Goal: Task Accomplishment & Management: Use online tool/utility

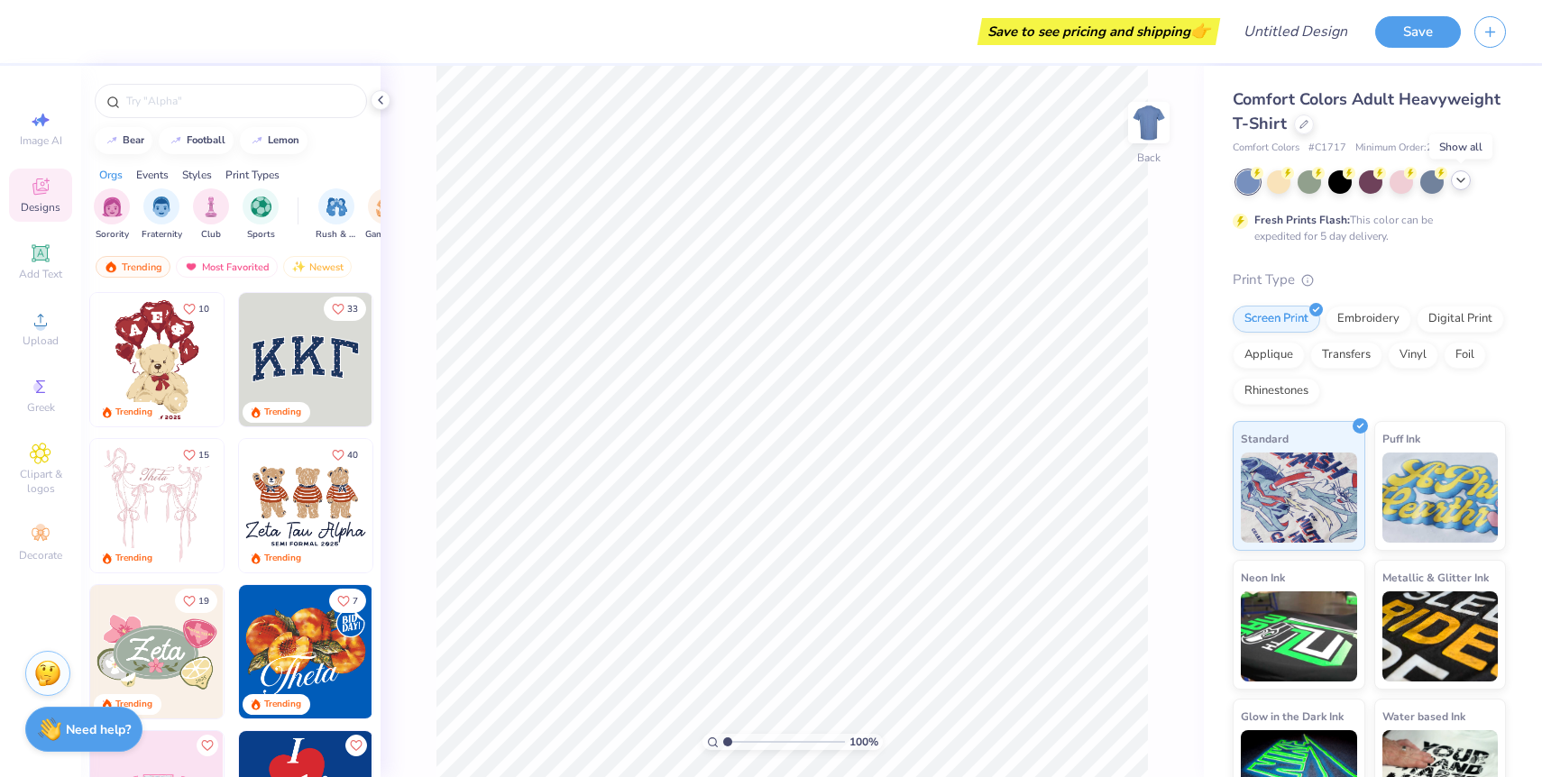
click at [1459, 183] on icon at bounding box center [1460, 180] width 14 height 14
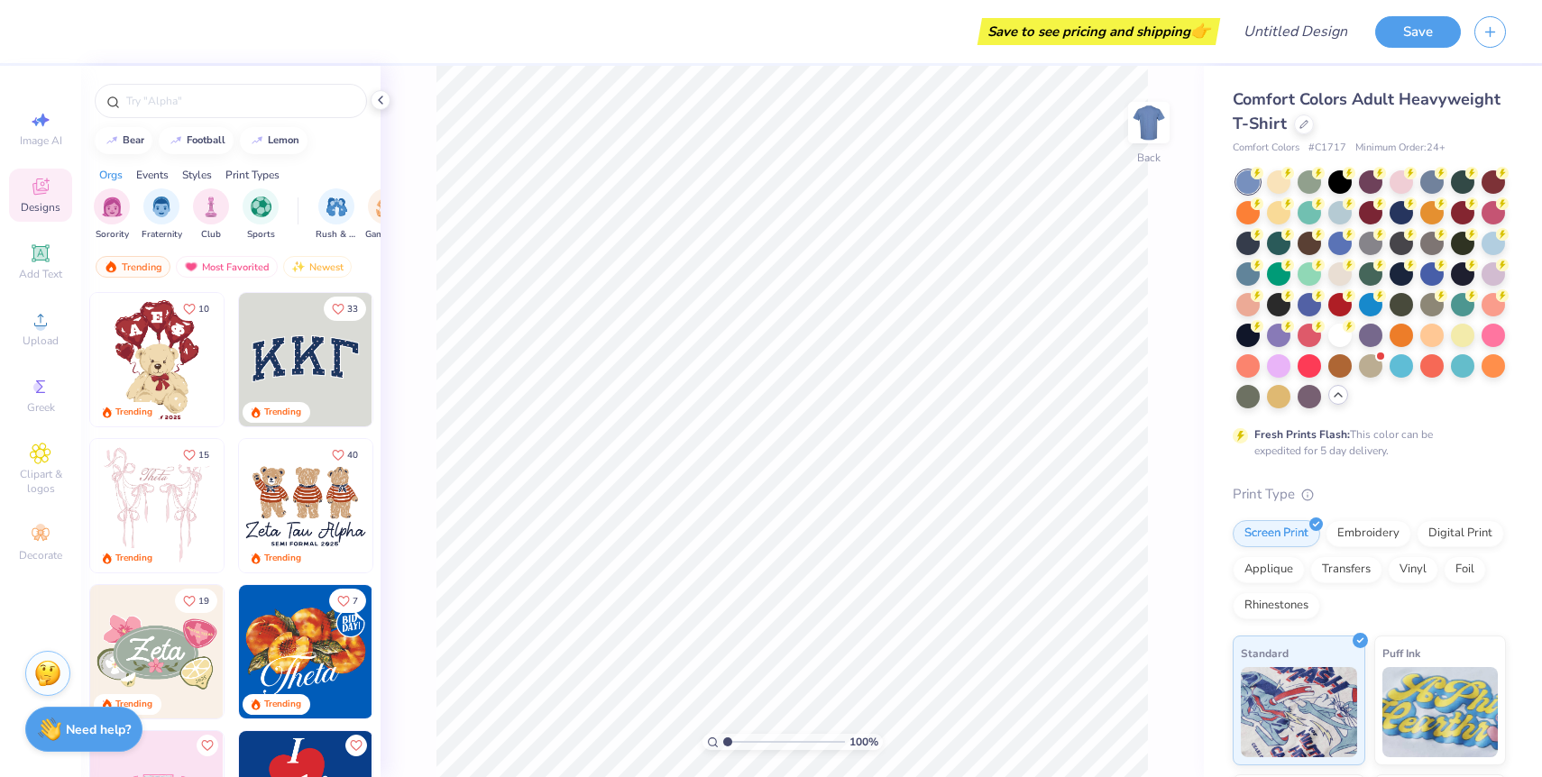
click at [1339, 405] on div at bounding box center [1371, 289] width 270 height 238
click at [1340, 401] on div at bounding box center [1338, 395] width 20 height 20
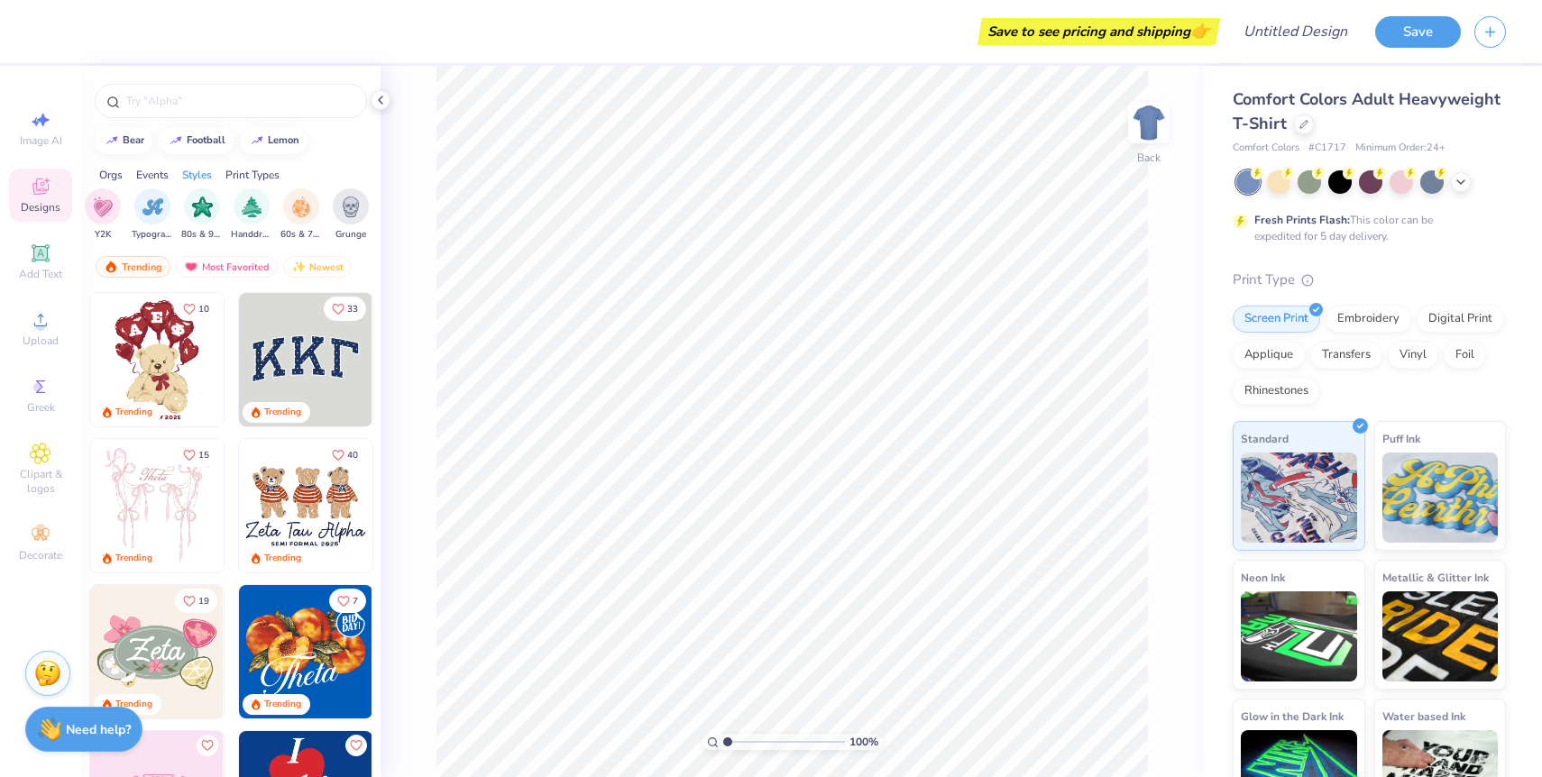
scroll to position [0, 1104]
click at [1362, 104] on span "Comfort Colors Adult Heavyweight T-Shirt" at bounding box center [1367, 111] width 268 height 46
click at [1303, 124] on icon at bounding box center [1303, 122] width 9 height 9
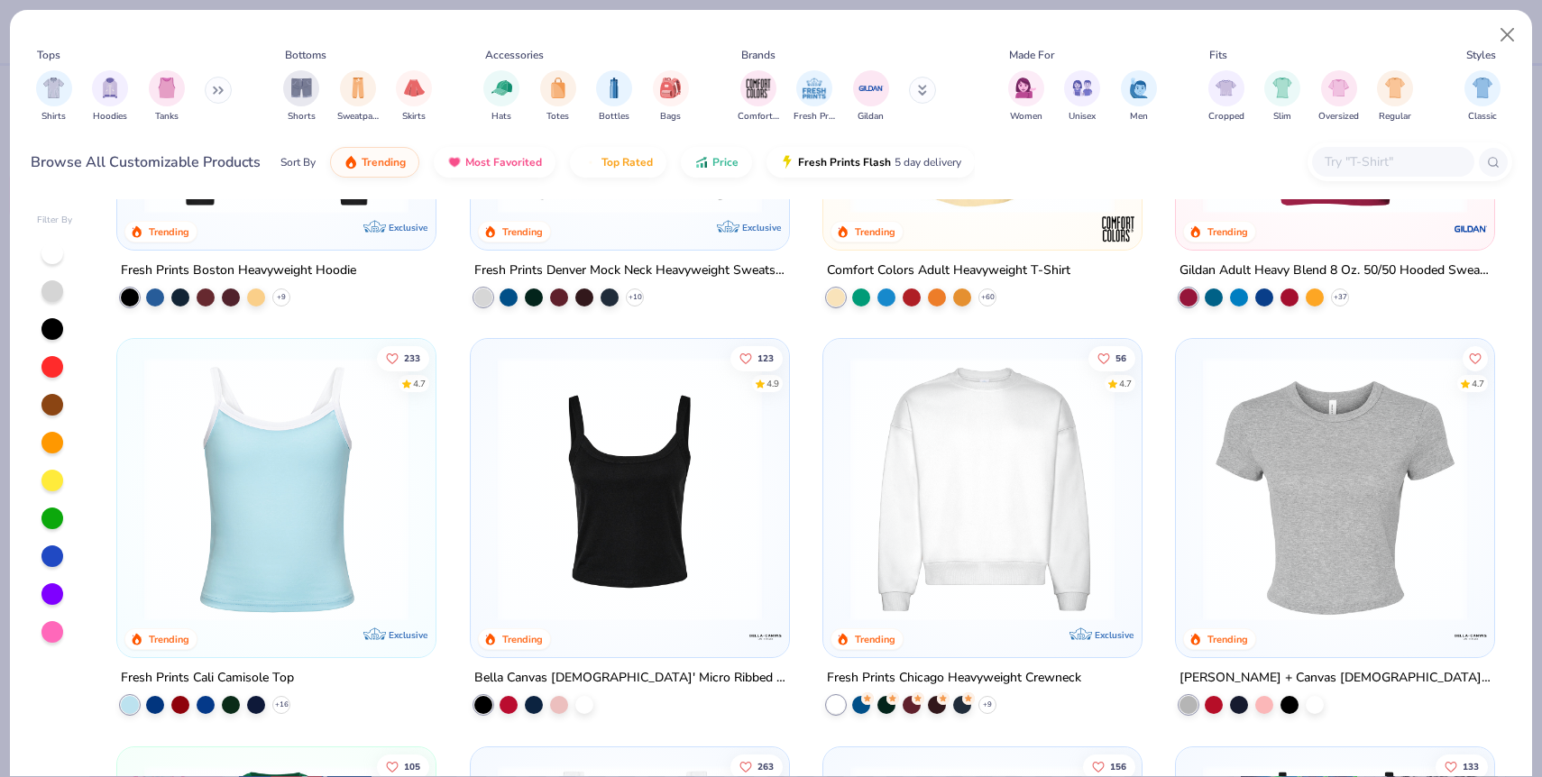
scroll to position [280, 0]
click at [717, 611] on img at bounding box center [630, 487] width 282 height 264
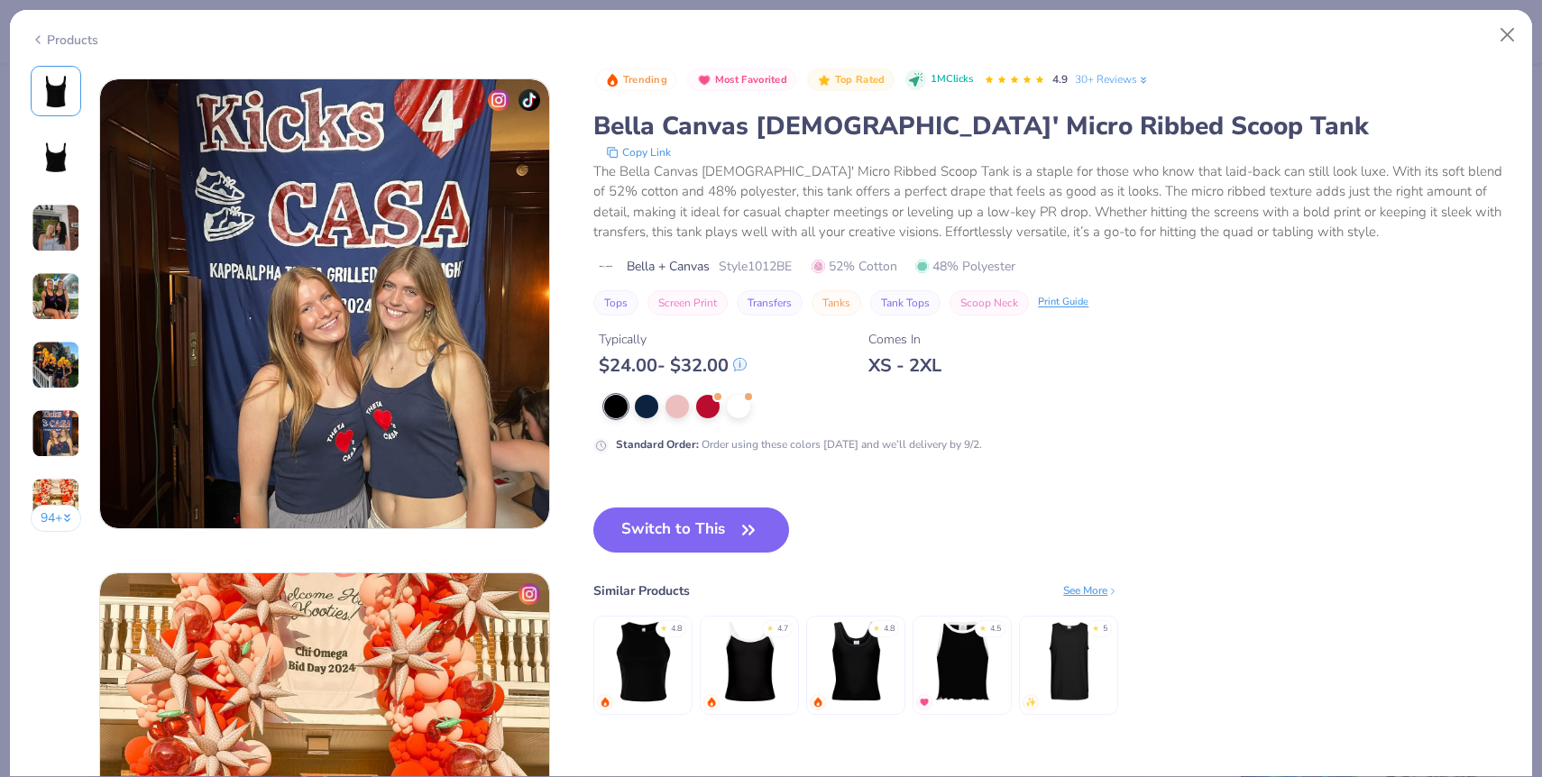
scroll to position [2455, 0]
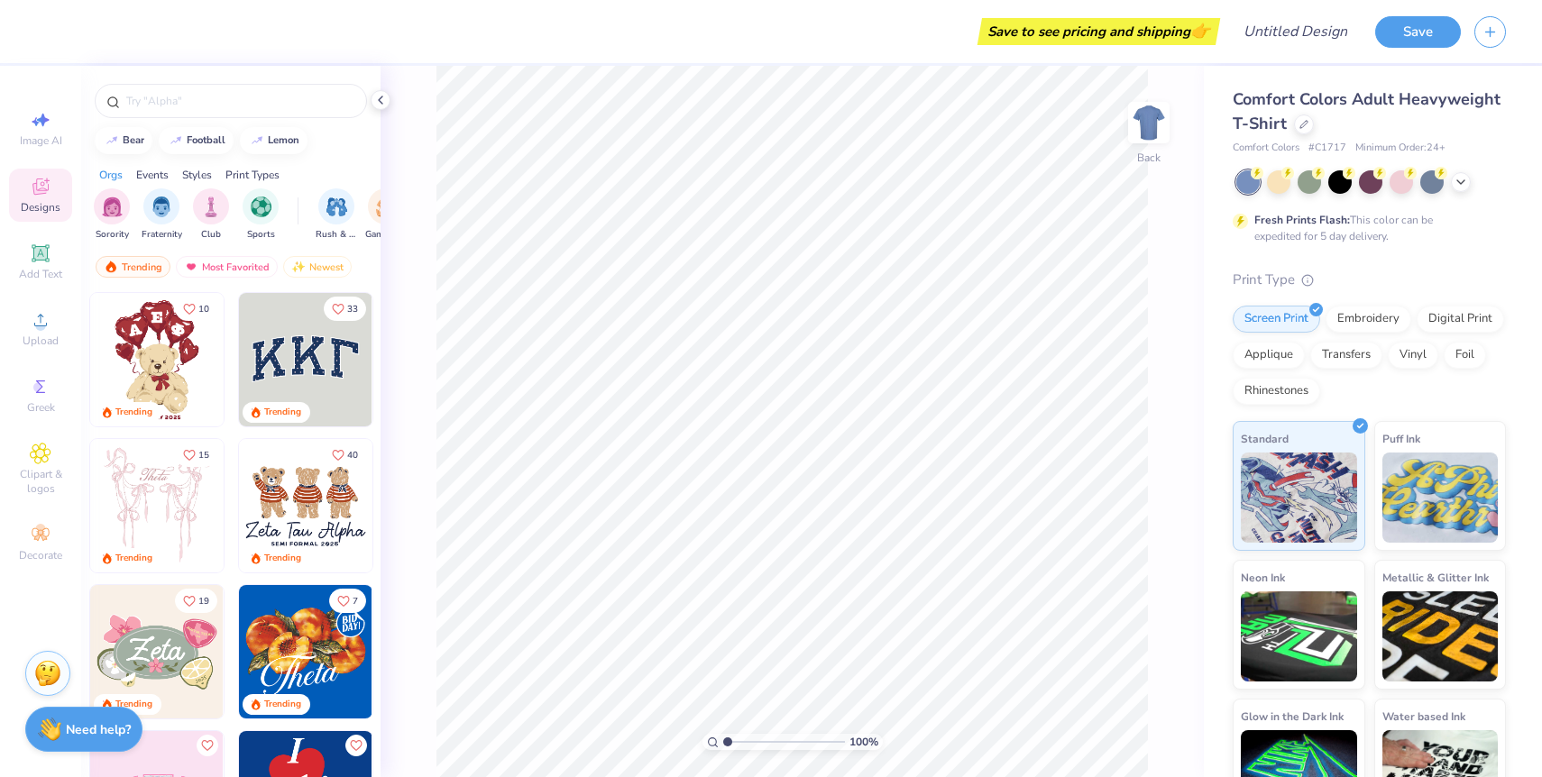
click at [1287, 115] on div "Comfort Colors Adult Heavyweight T-Shirt" at bounding box center [1369, 111] width 273 height 49
click at [1297, 125] on div at bounding box center [1304, 123] width 20 height 20
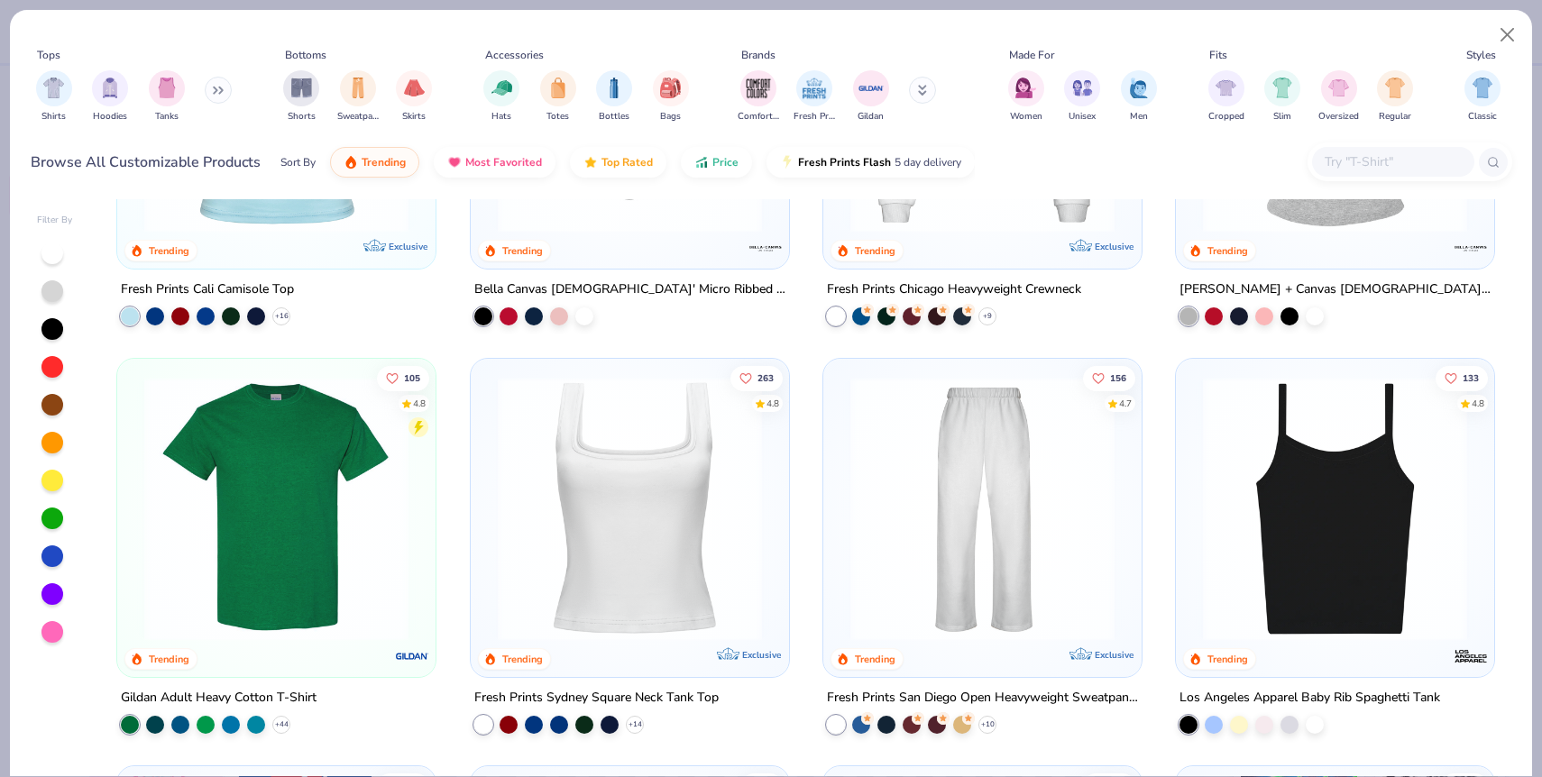
scroll to position [674, 0]
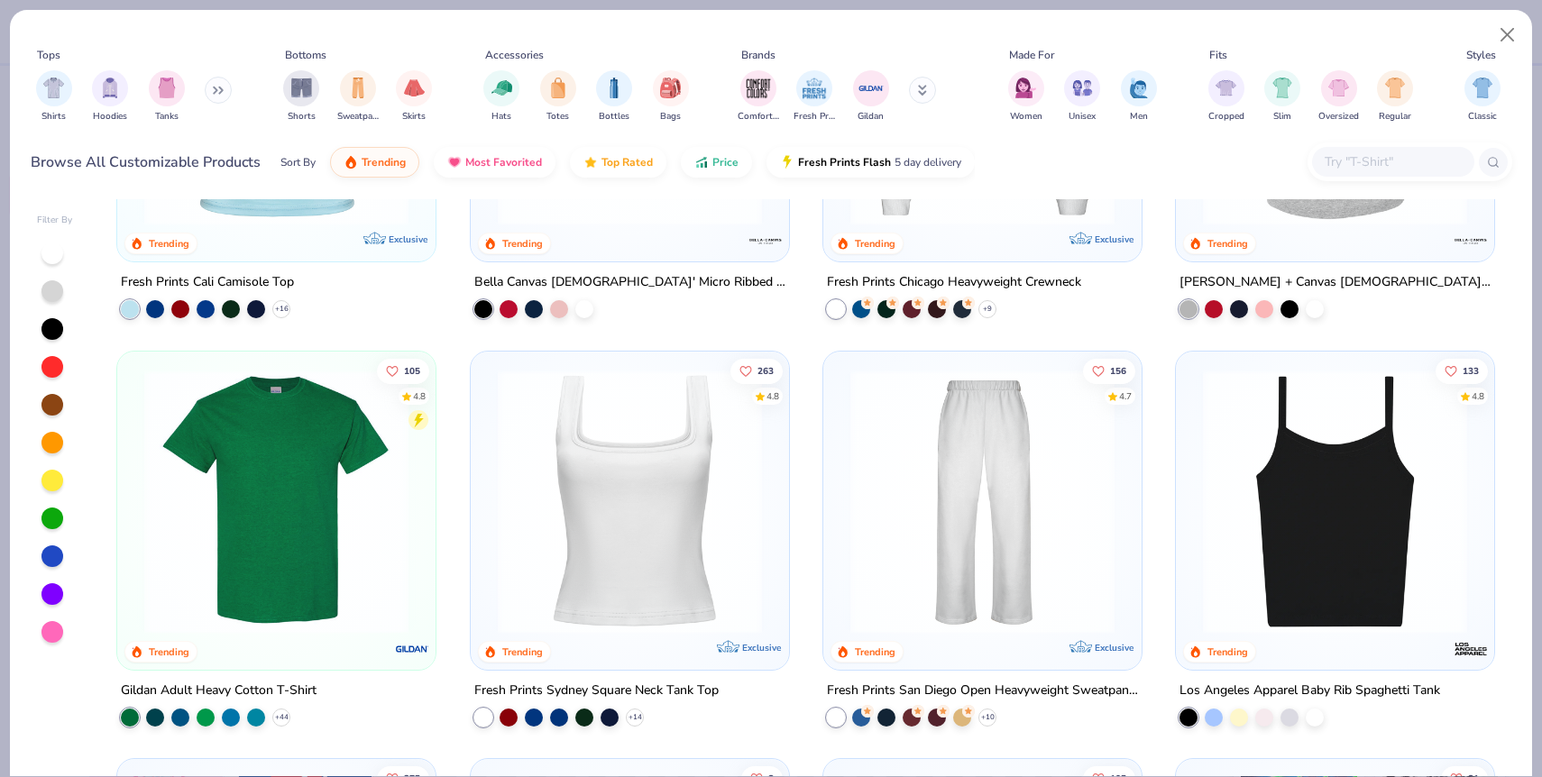
click at [695, 439] on img at bounding box center [630, 501] width 282 height 264
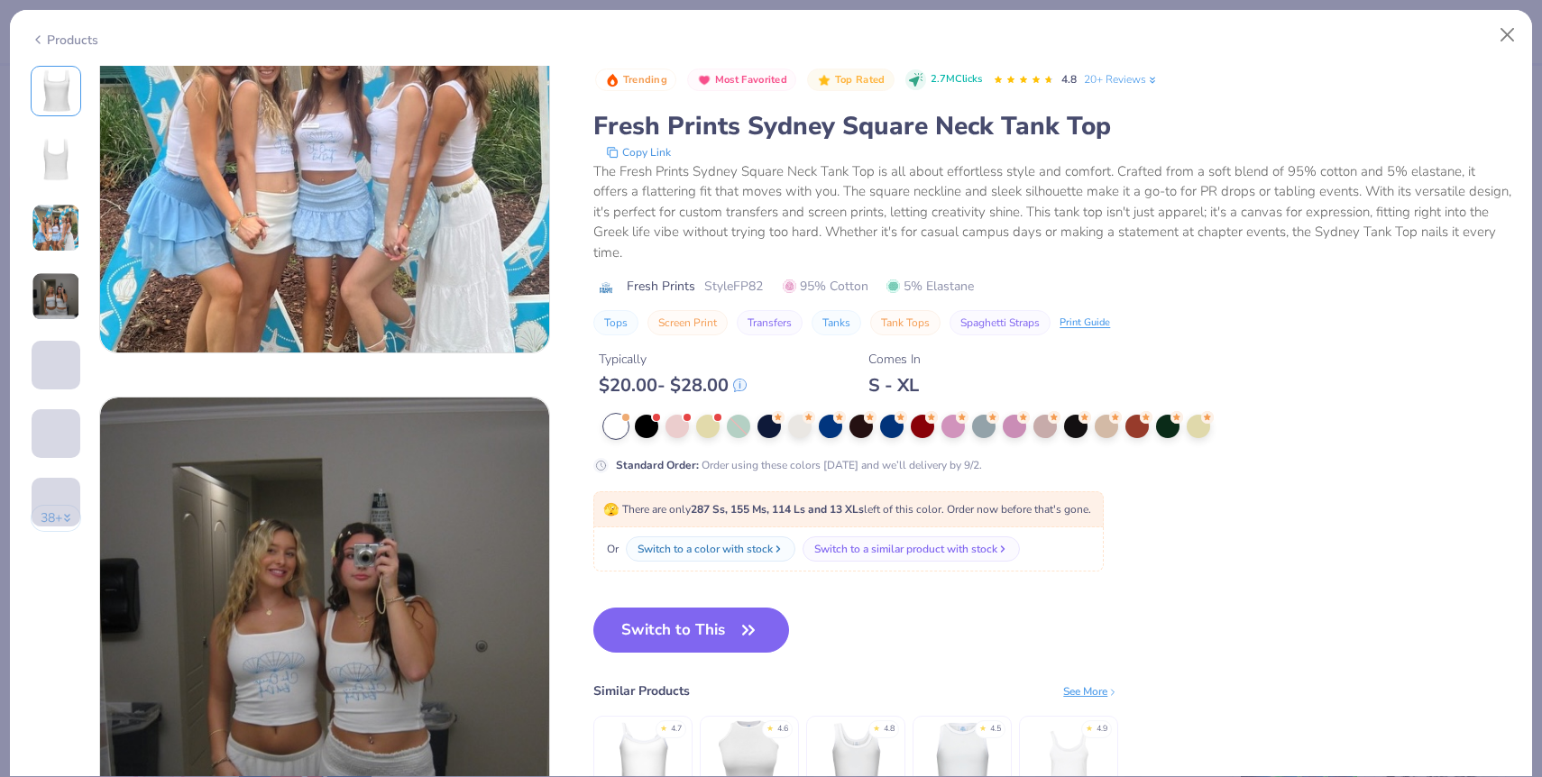
scroll to position [1150, 0]
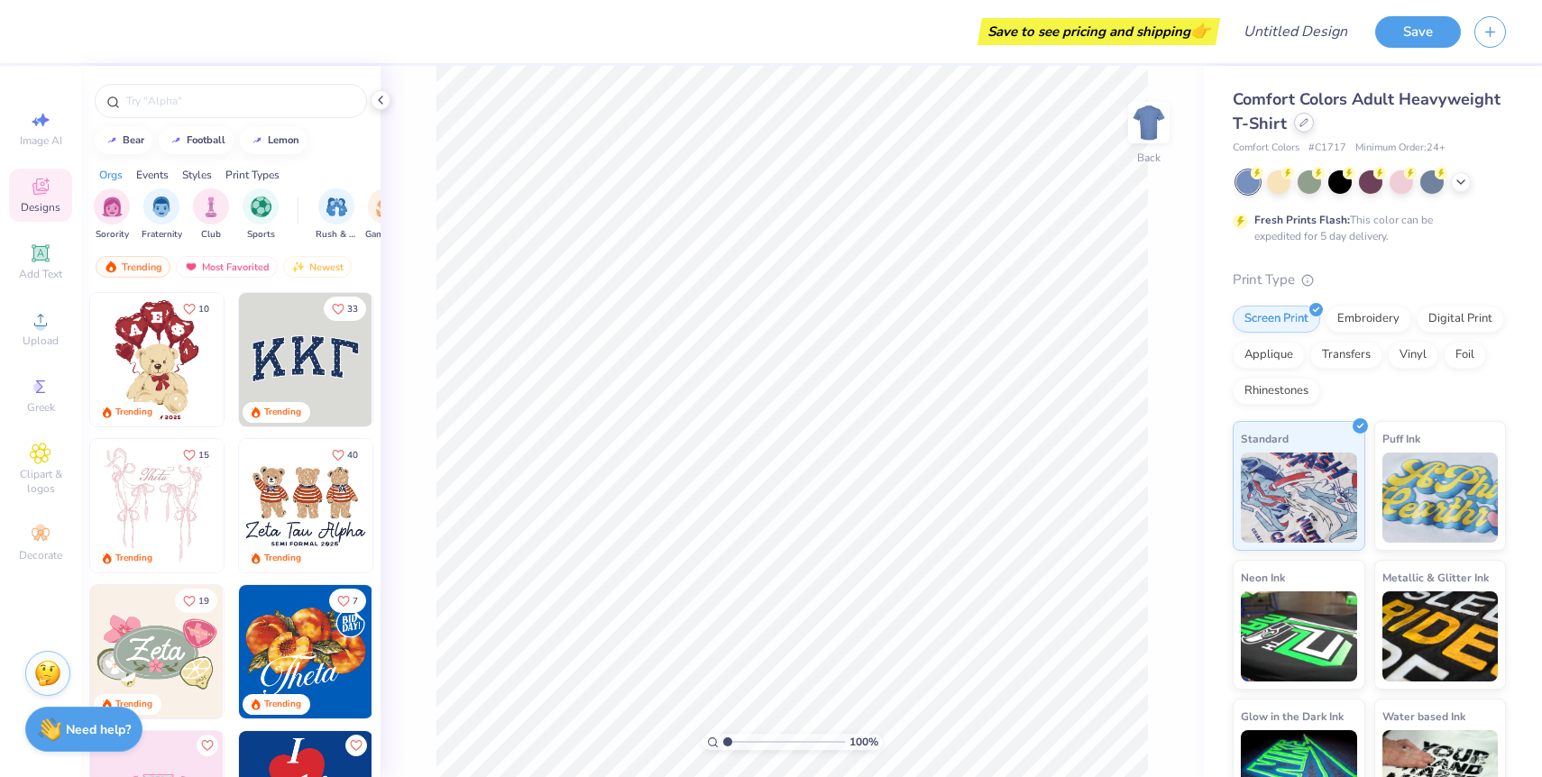
click at [1303, 132] on div at bounding box center [1304, 123] width 20 height 20
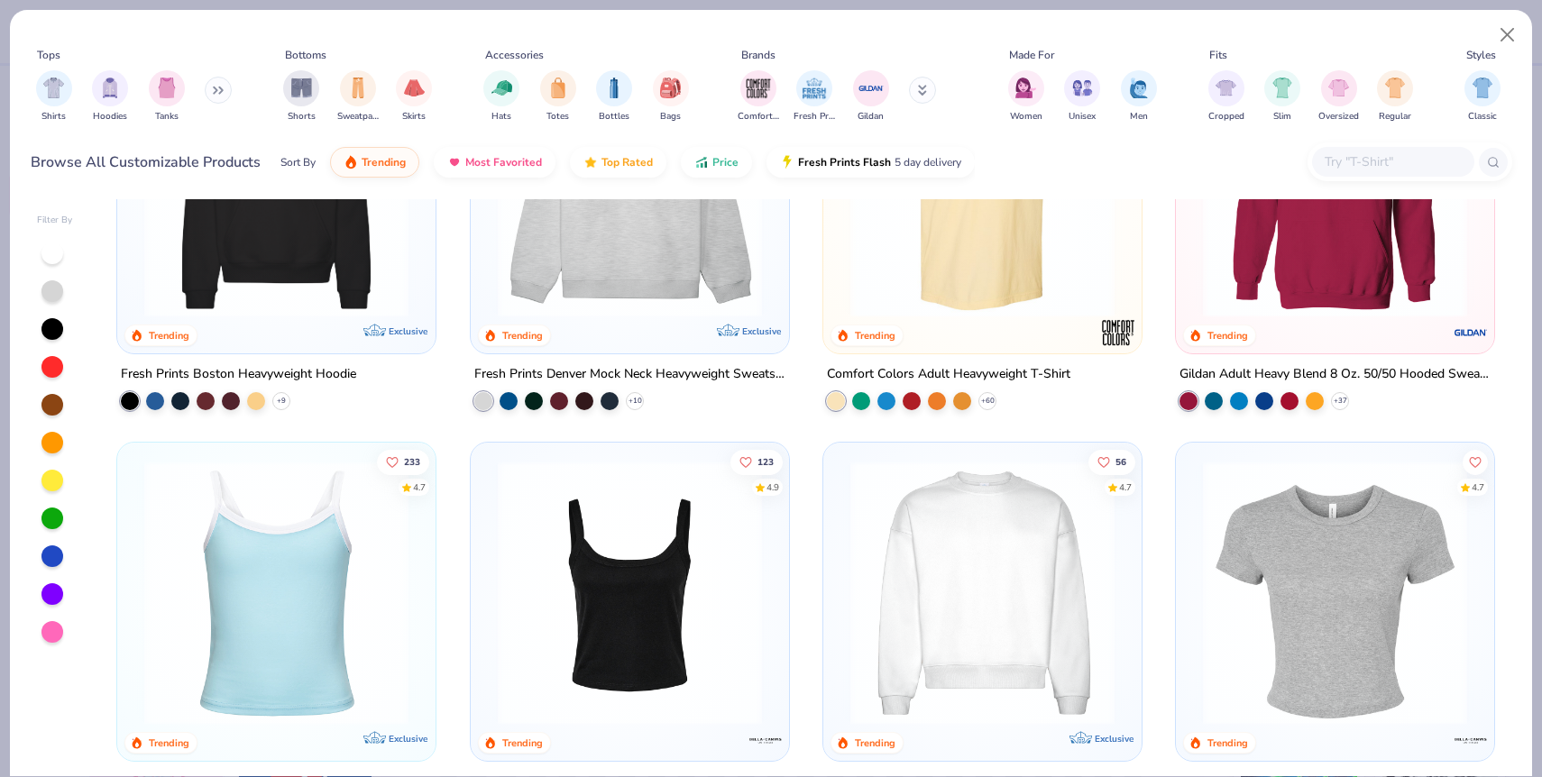
scroll to position [175, 0]
click at [637, 546] on img at bounding box center [630, 592] width 282 height 264
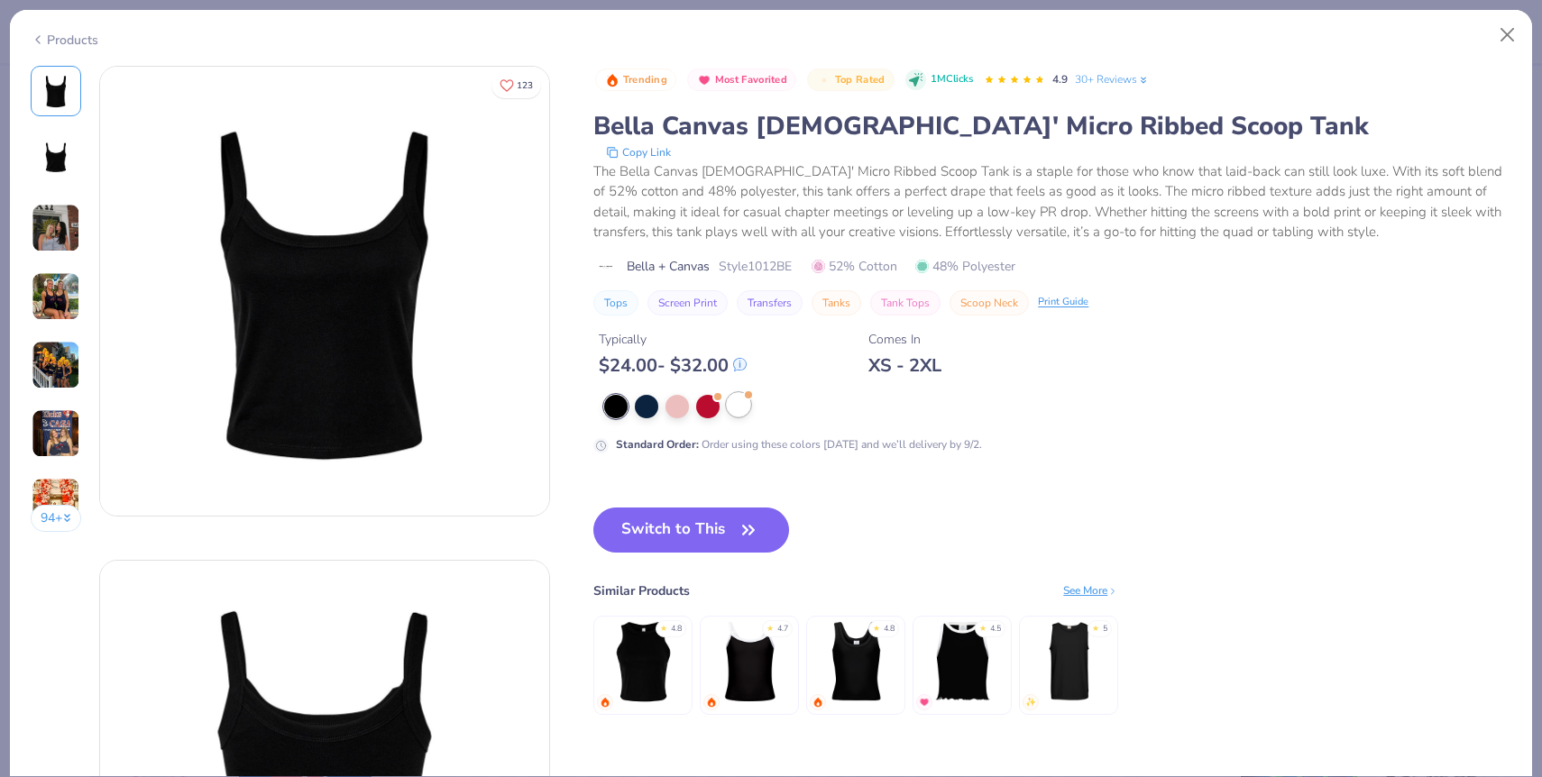
click at [748, 411] on div at bounding box center [738, 404] width 23 height 23
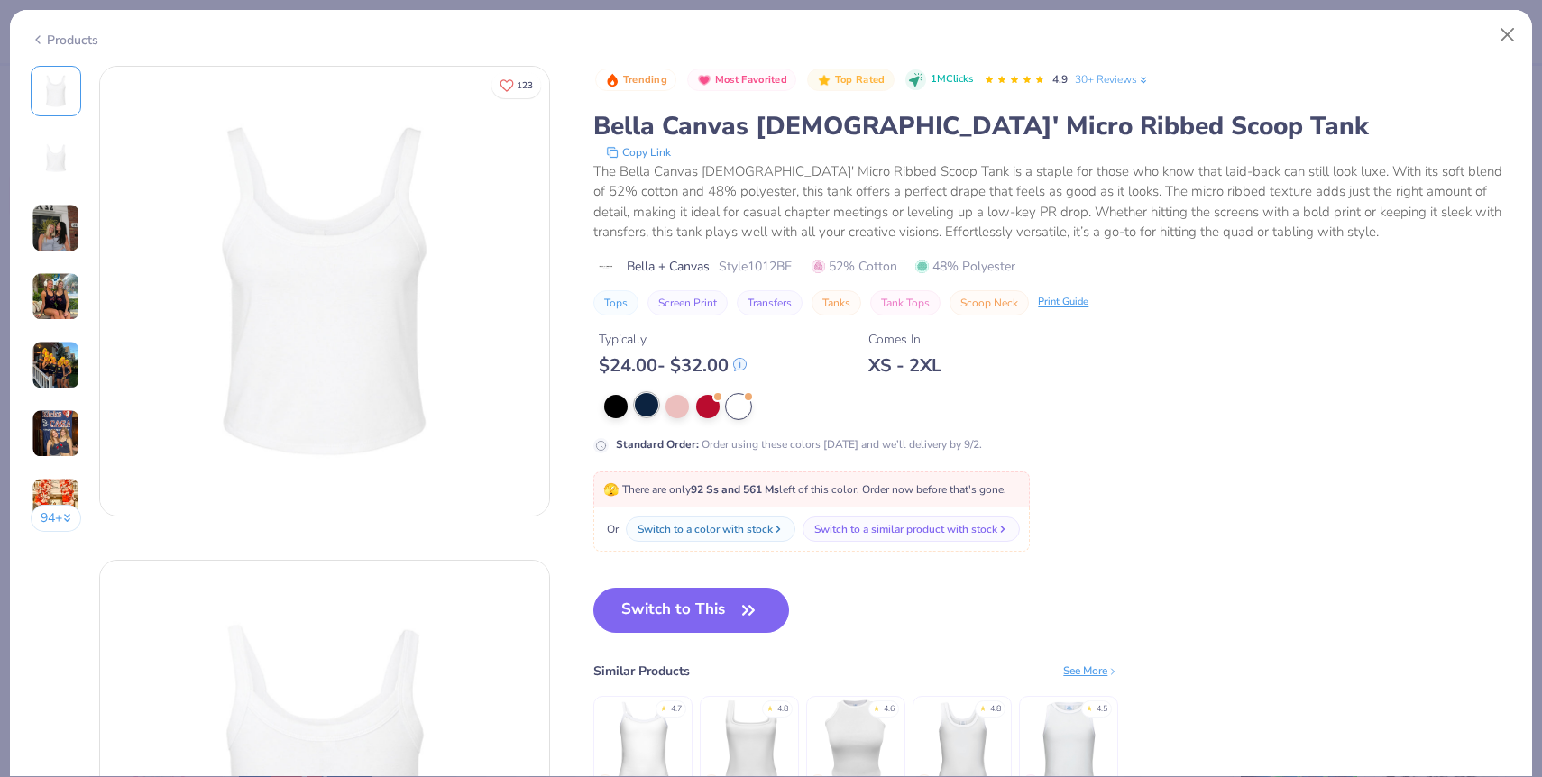
click at [640, 402] on div at bounding box center [646, 404] width 23 height 23
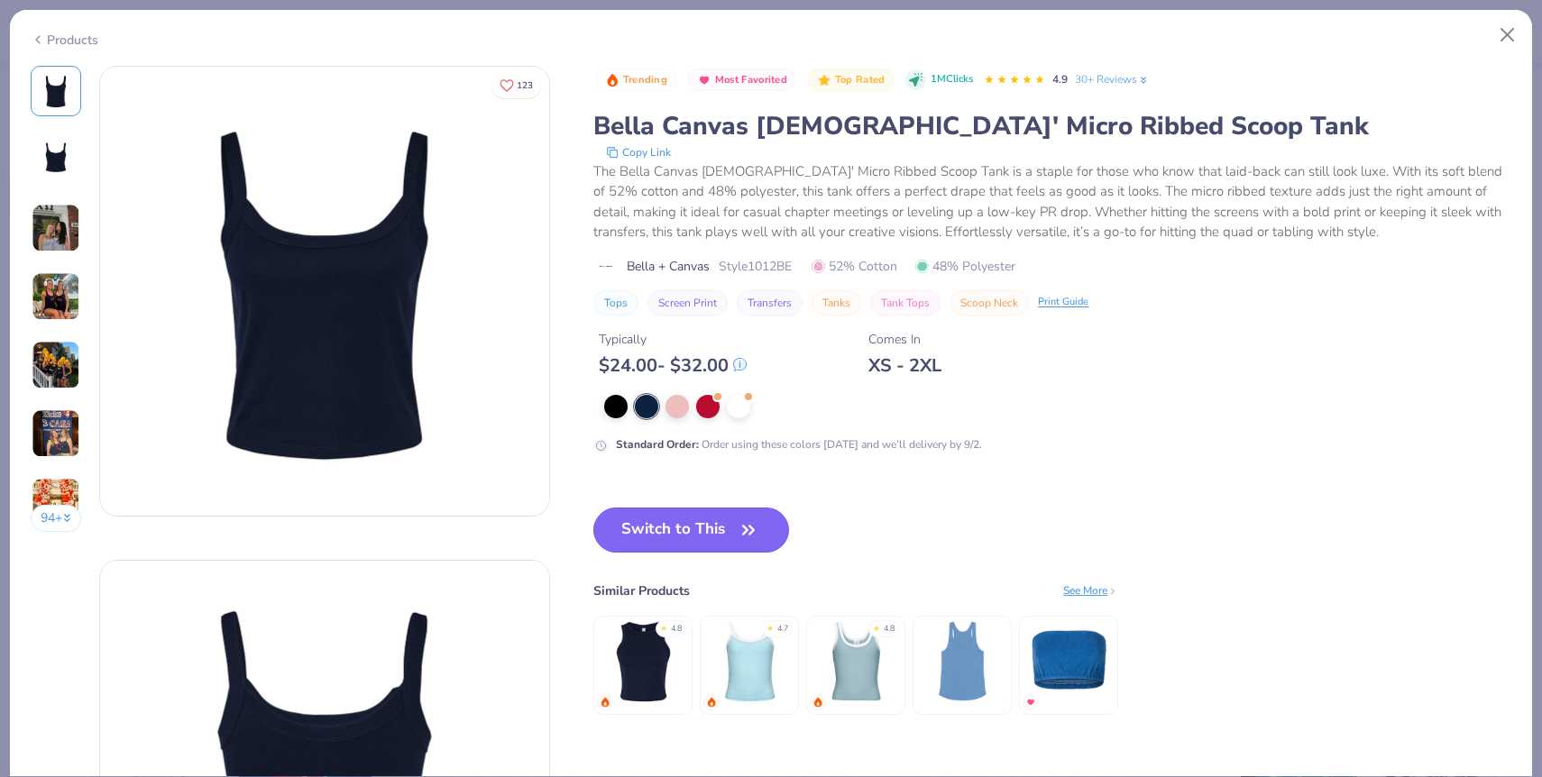
click at [675, 527] on button "Switch to This" at bounding box center [691, 530] width 196 height 45
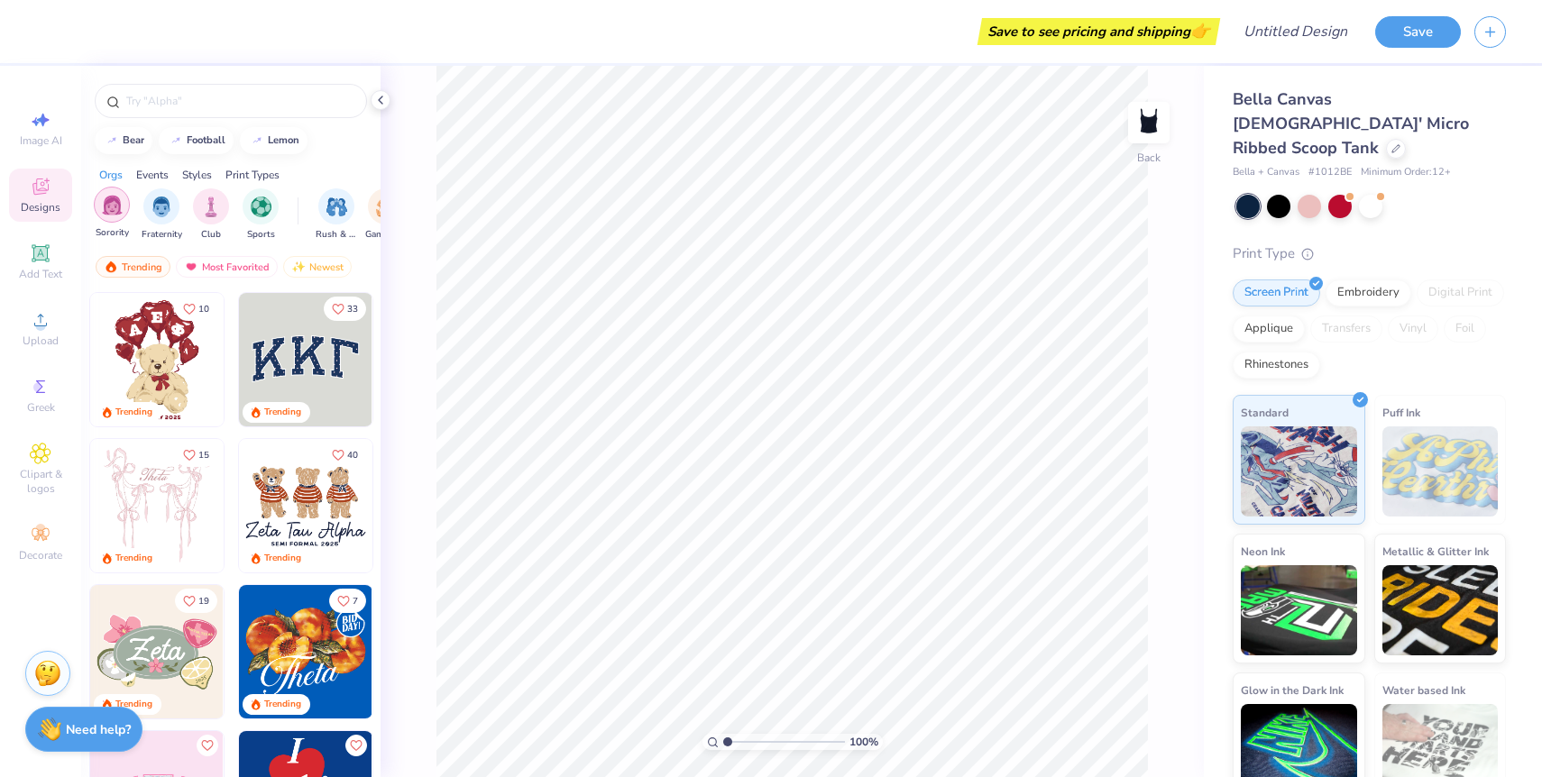
click at [100, 213] on div "filter for Sorority" at bounding box center [112, 205] width 36 height 36
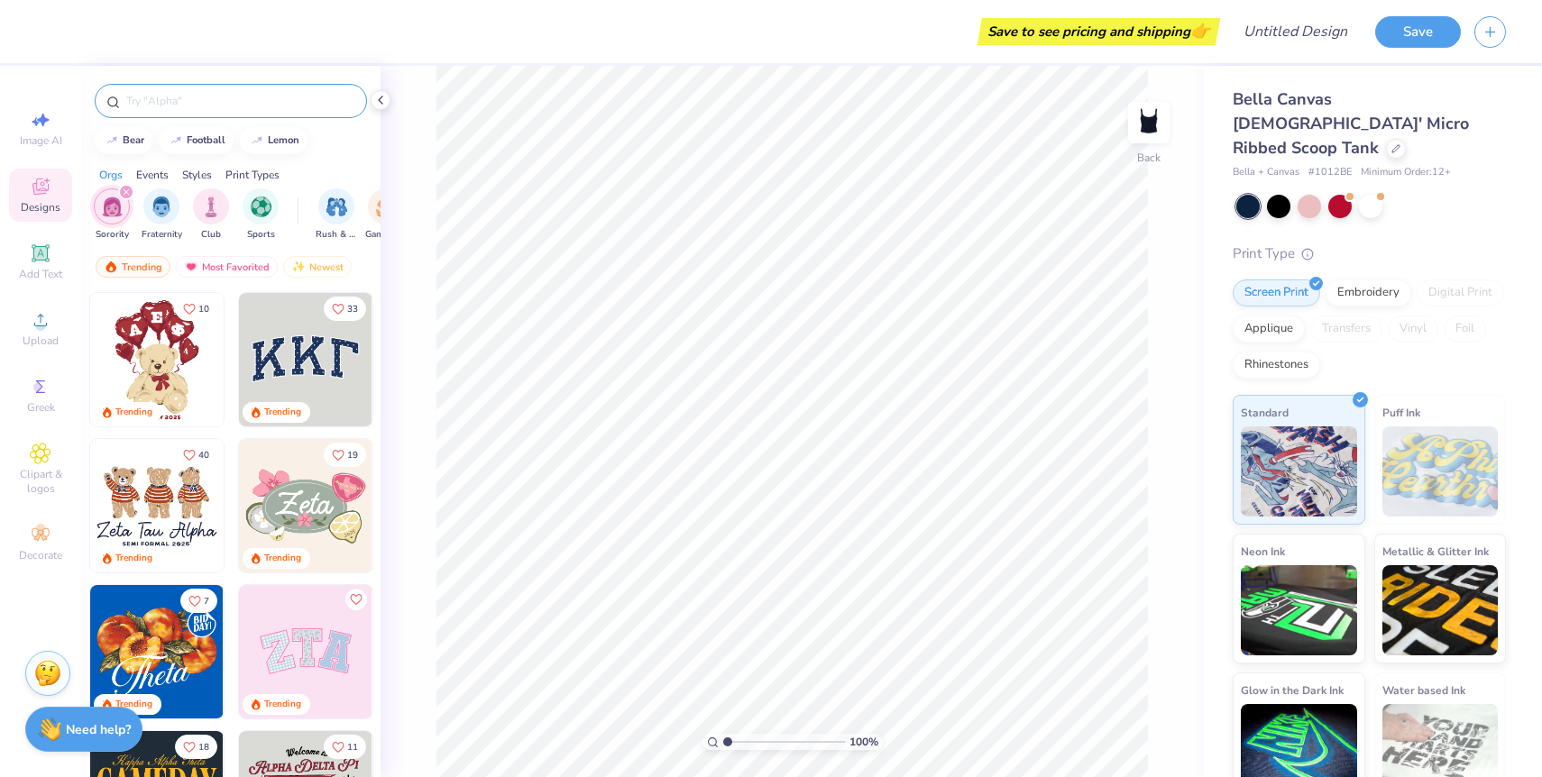
click at [238, 107] on input "text" at bounding box center [239, 101] width 231 height 18
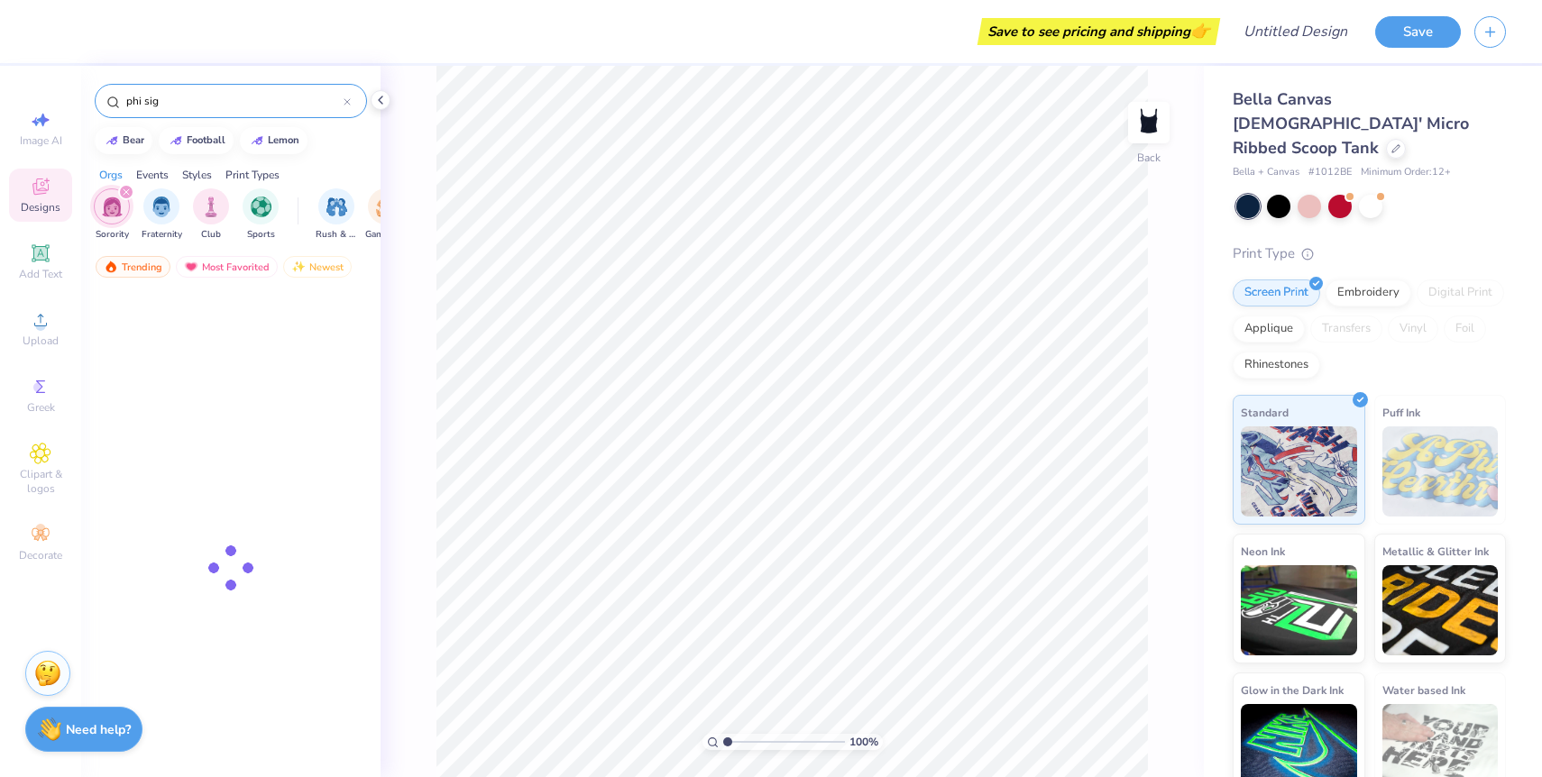
type input "phi sig"
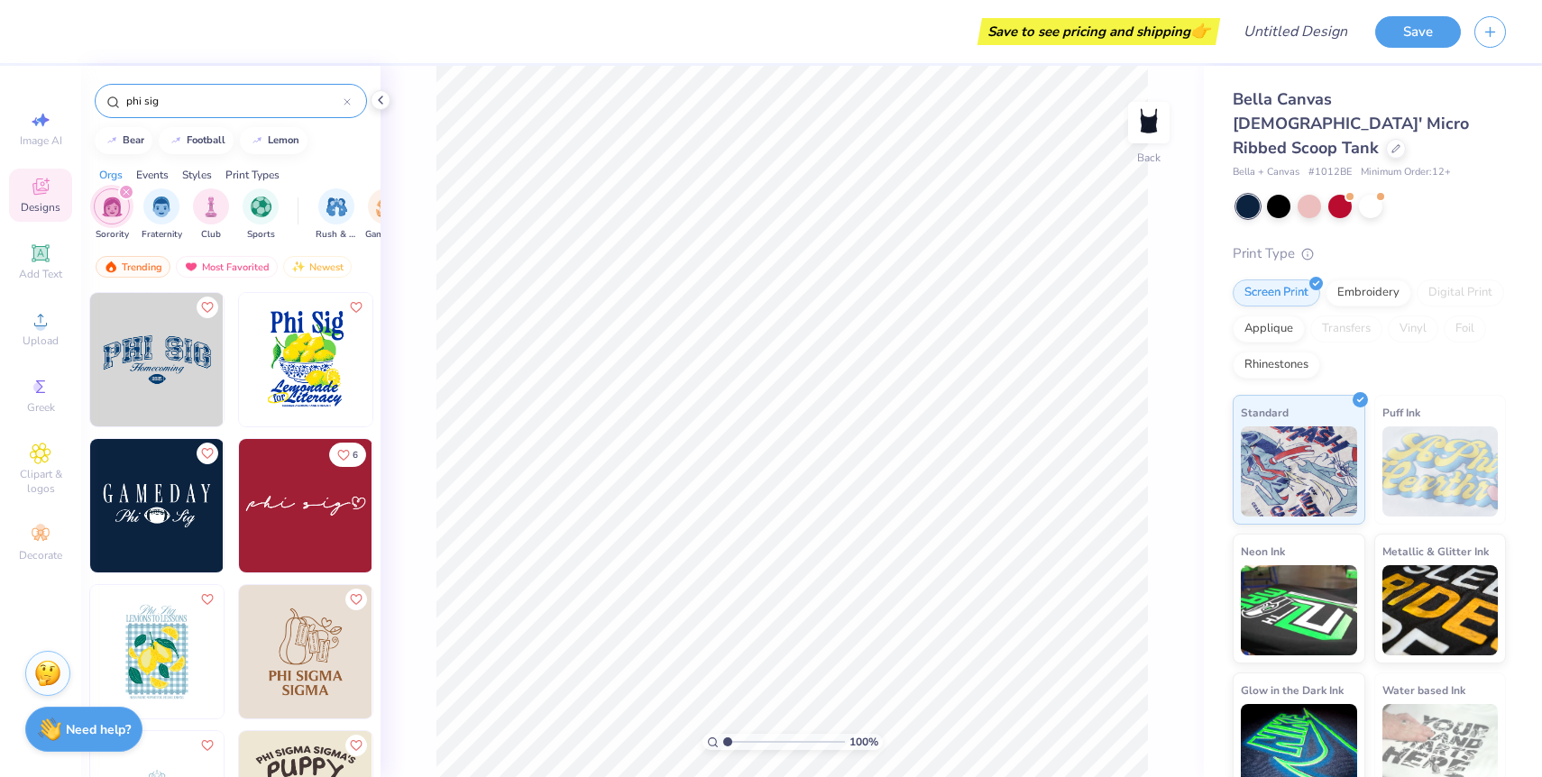
scroll to position [2, 0]
click at [183, 351] on img at bounding box center [156, 357] width 133 height 133
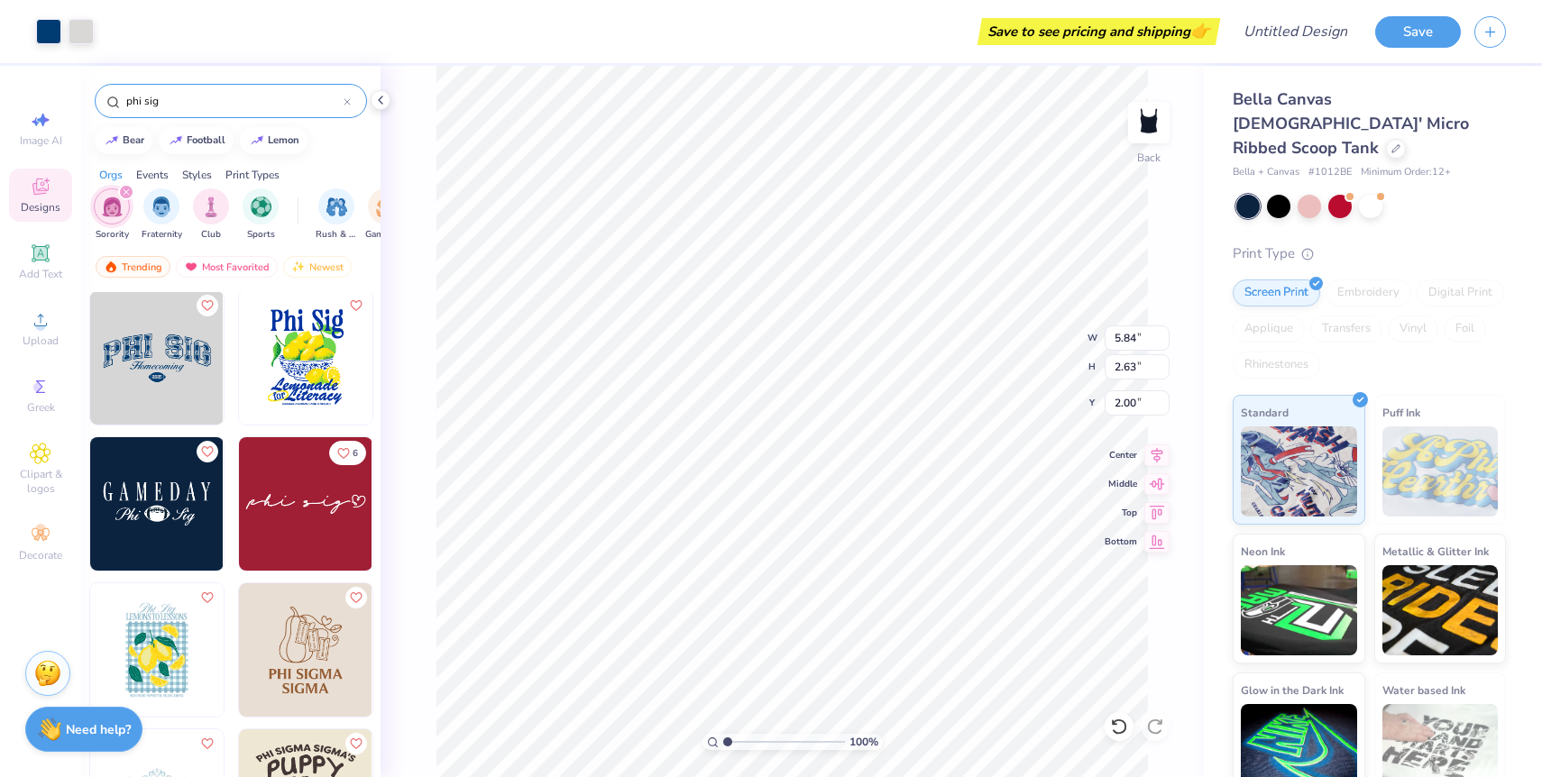
type input "0.95"
click at [49, 23] on div at bounding box center [48, 29] width 25 height 25
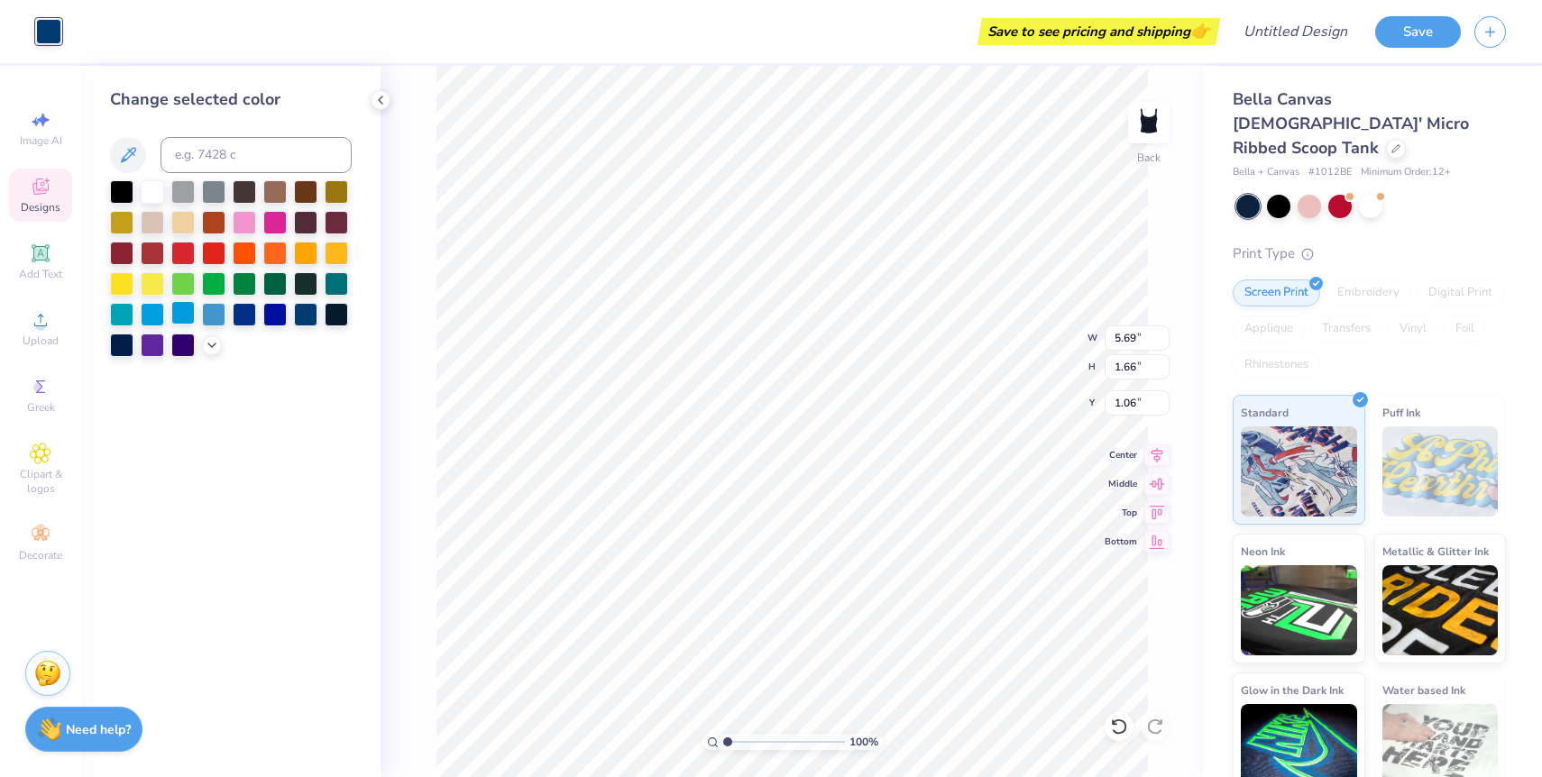
click at [184, 322] on div at bounding box center [182, 312] width 23 height 23
click at [203, 301] on div at bounding box center [213, 312] width 23 height 23
click at [121, 283] on div at bounding box center [121, 281] width 23 height 23
click at [153, 284] on div at bounding box center [152, 281] width 23 height 23
click at [125, 280] on div at bounding box center [121, 281] width 23 height 23
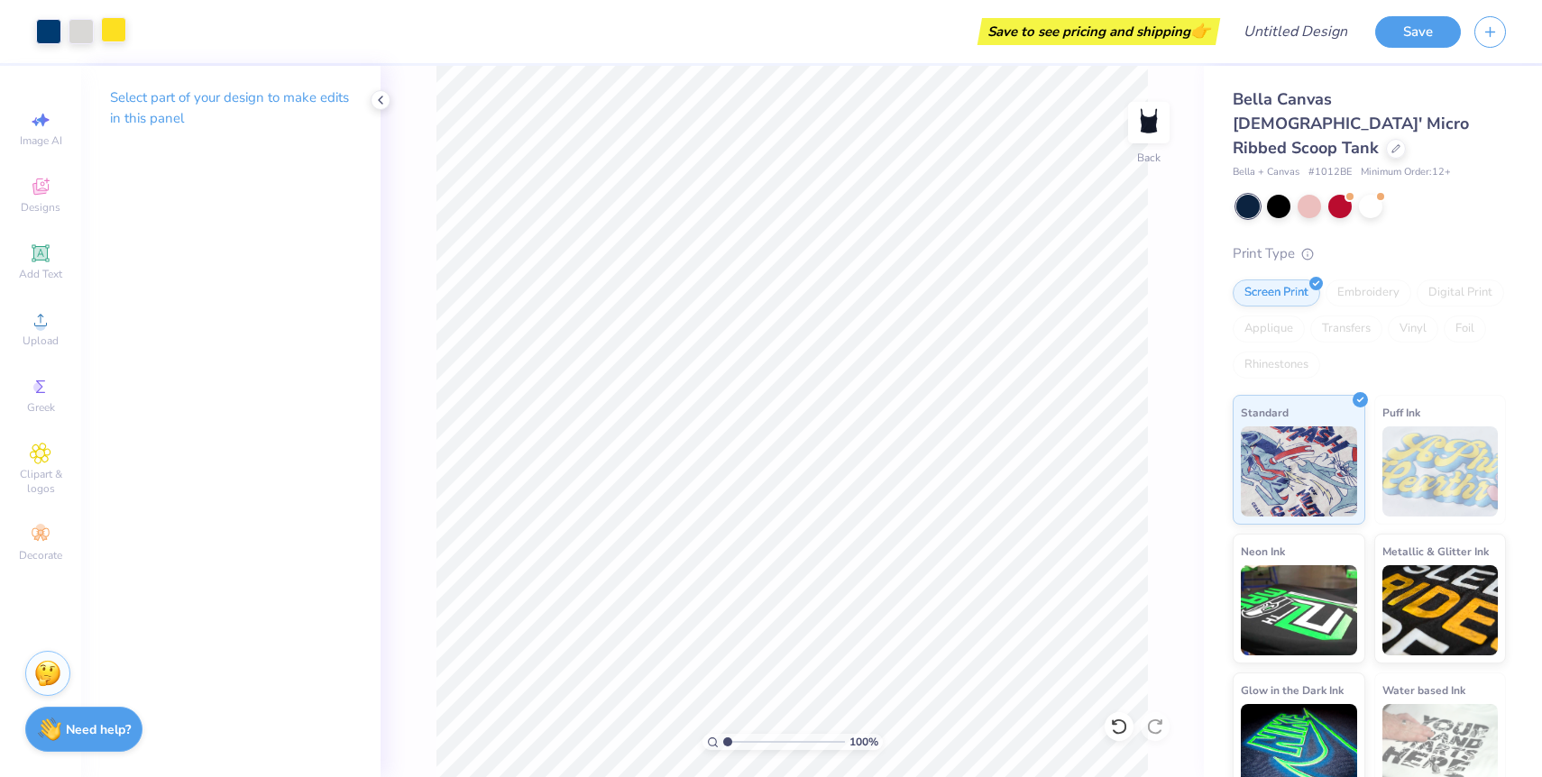
click at [120, 33] on div at bounding box center [113, 29] width 25 height 25
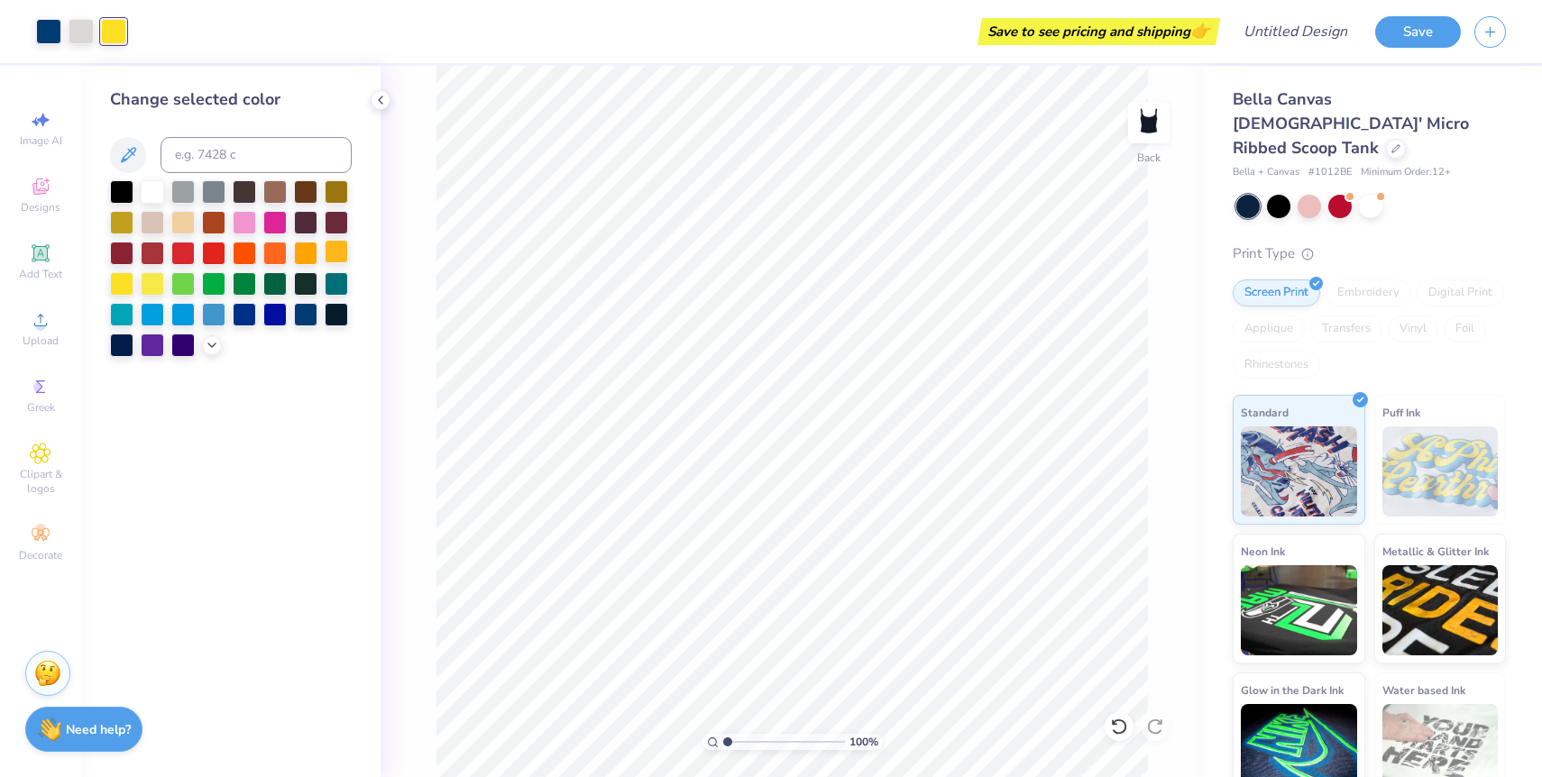
click at [343, 252] on div at bounding box center [336, 251] width 23 height 23
click at [41, 26] on div at bounding box center [48, 29] width 25 height 25
click at [336, 331] on div at bounding box center [231, 268] width 242 height 177
click at [338, 315] on div at bounding box center [336, 312] width 23 height 23
click at [294, 314] on div at bounding box center [305, 312] width 23 height 23
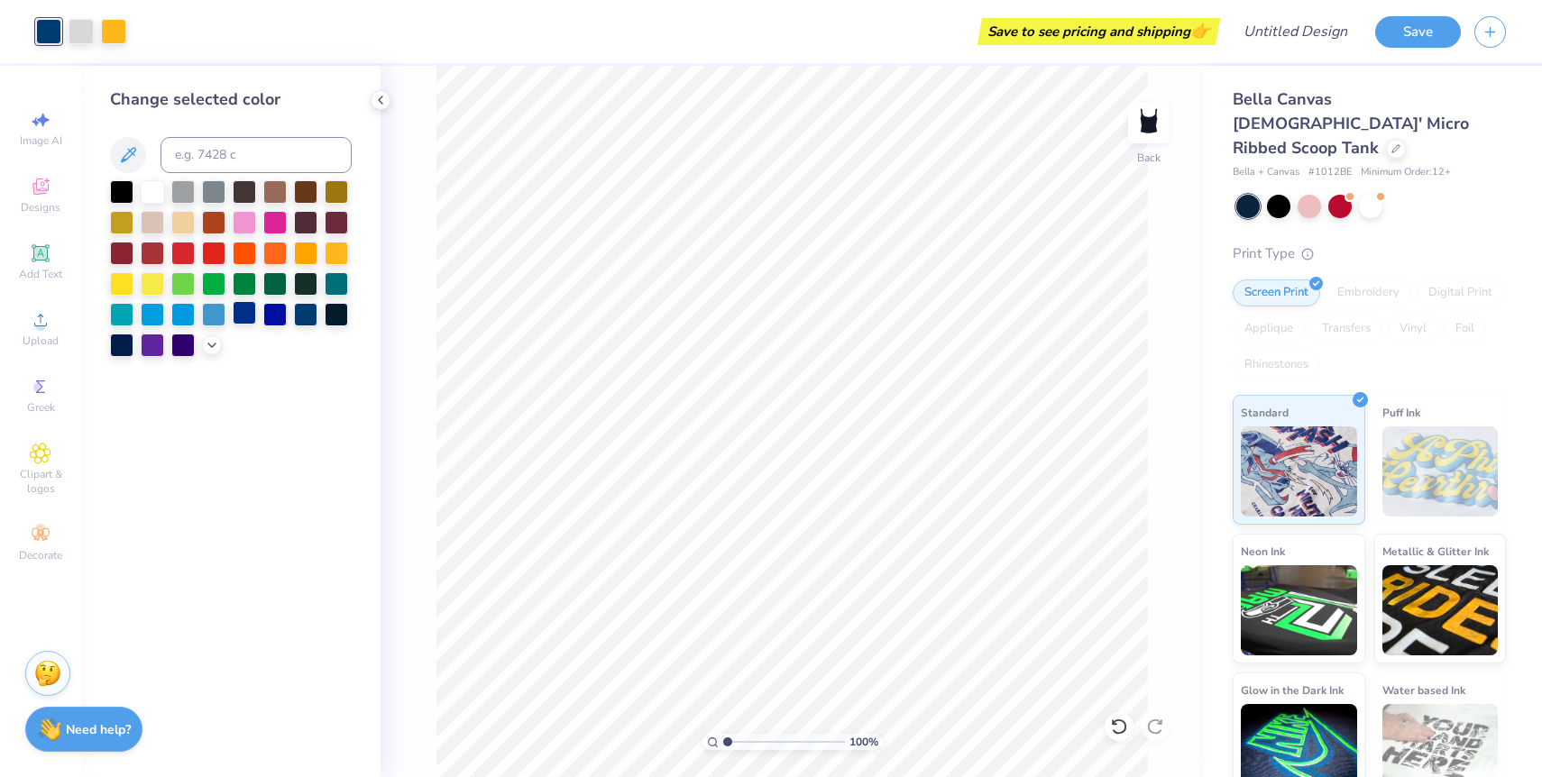
click at [254, 303] on div at bounding box center [244, 312] width 23 height 23
click at [206, 316] on div at bounding box center [213, 312] width 23 height 23
click at [130, 287] on div at bounding box center [121, 281] width 23 height 23
click at [325, 250] on div at bounding box center [336, 251] width 23 height 23
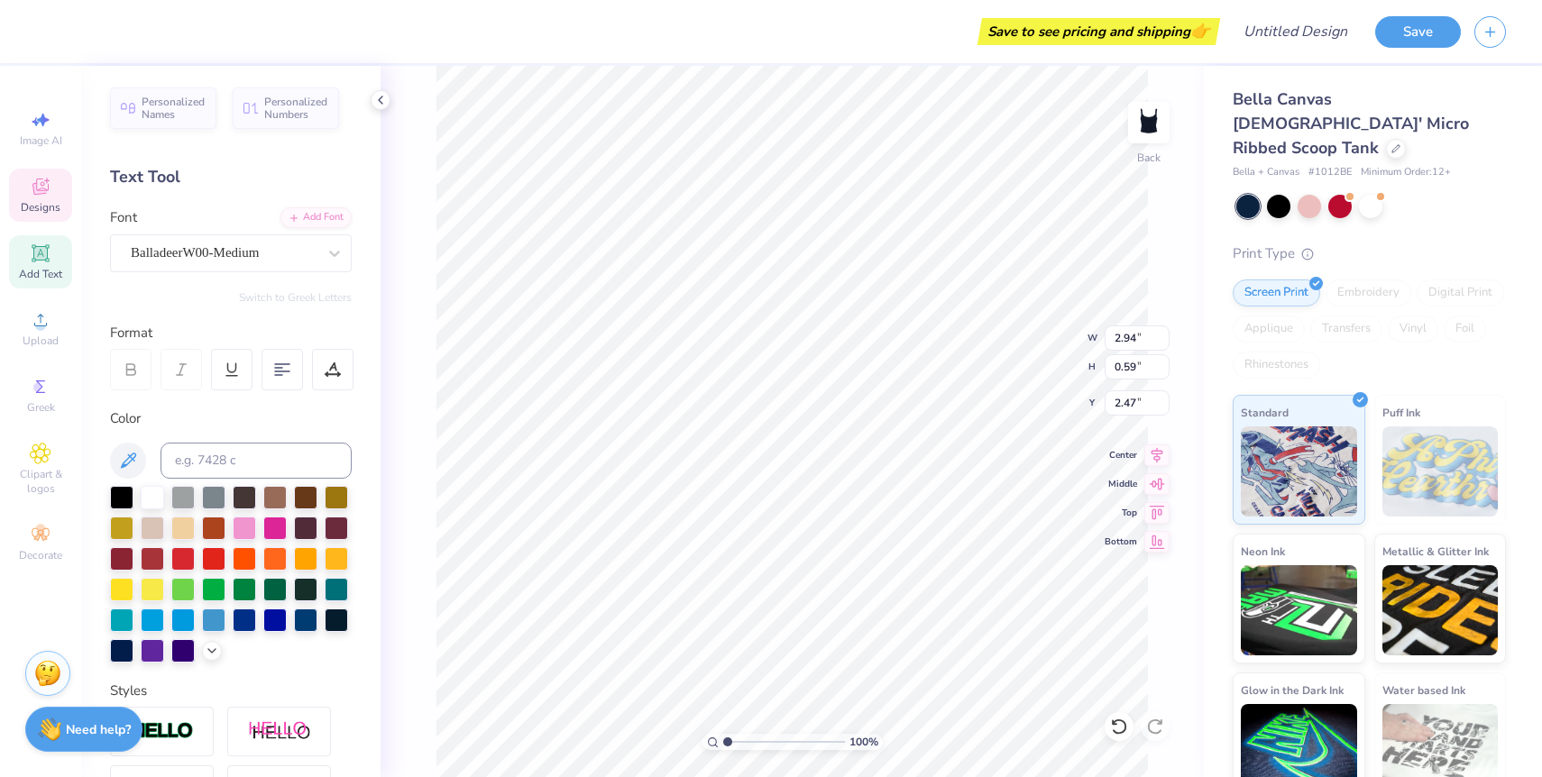
scroll to position [0, 2]
type textarea "Big Little"
type input "0.52"
type input "0.22"
type input "3.21"
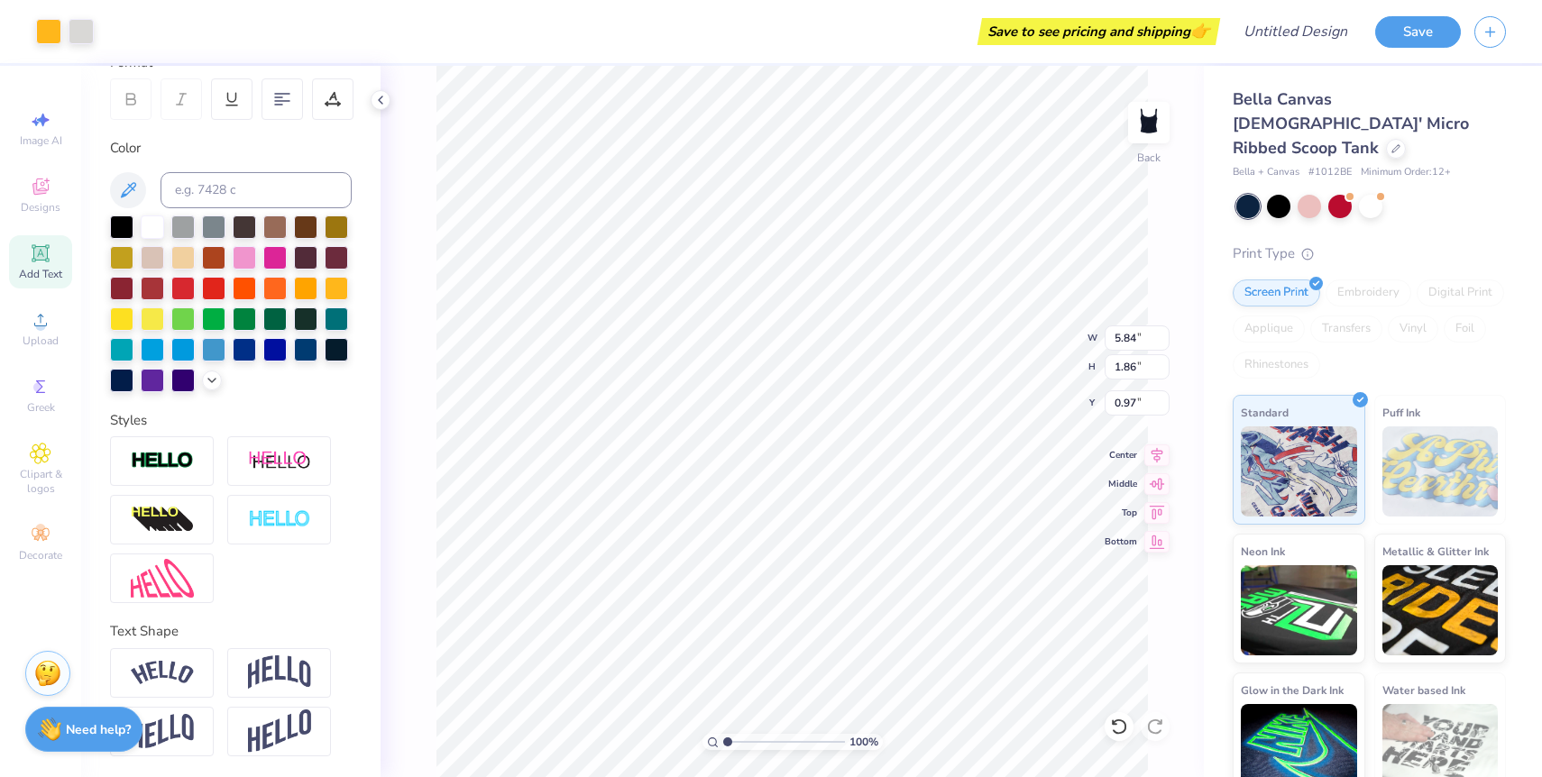
scroll to position [0, 0]
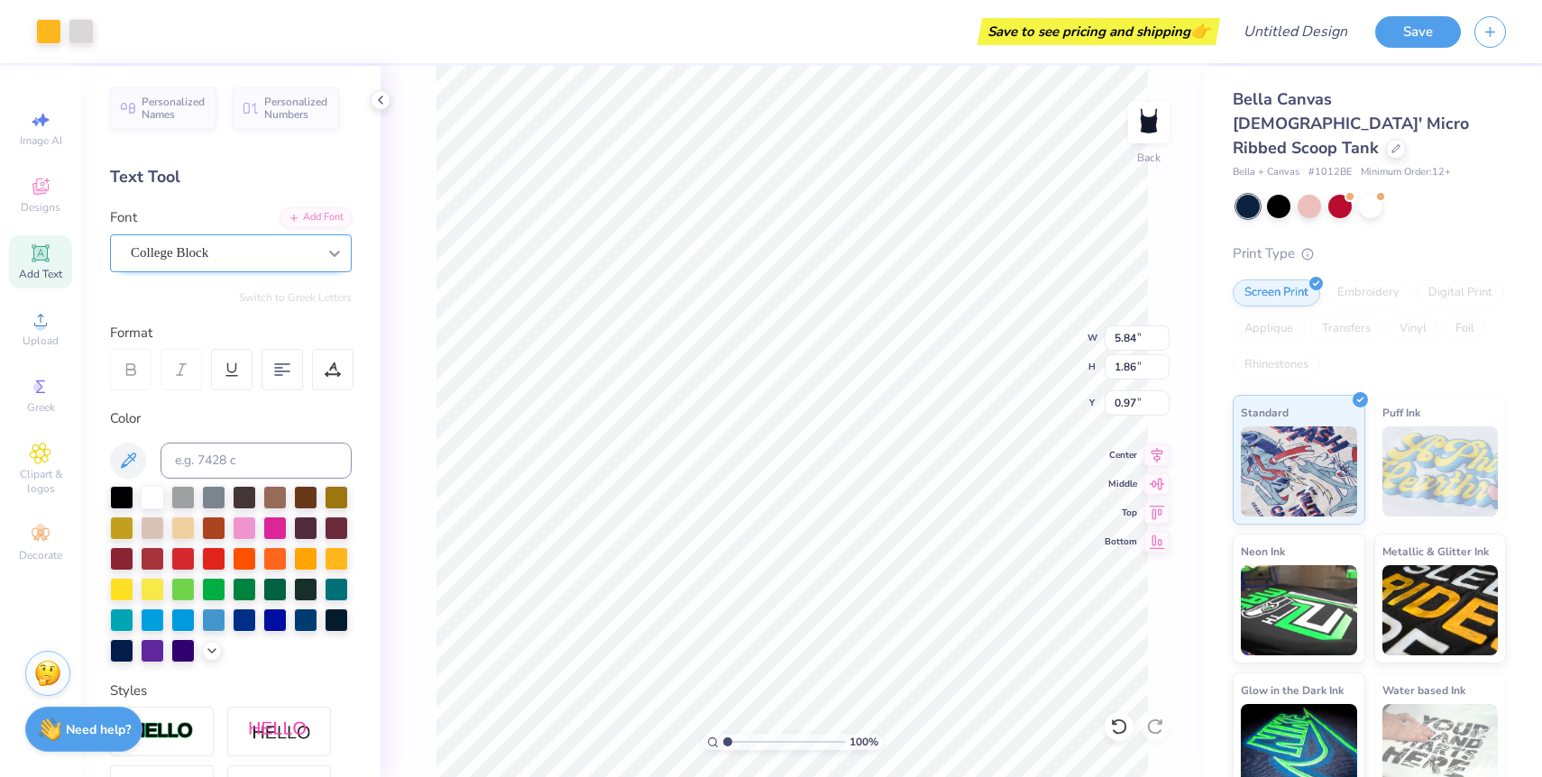
click at [329, 245] on icon at bounding box center [334, 253] width 18 height 18
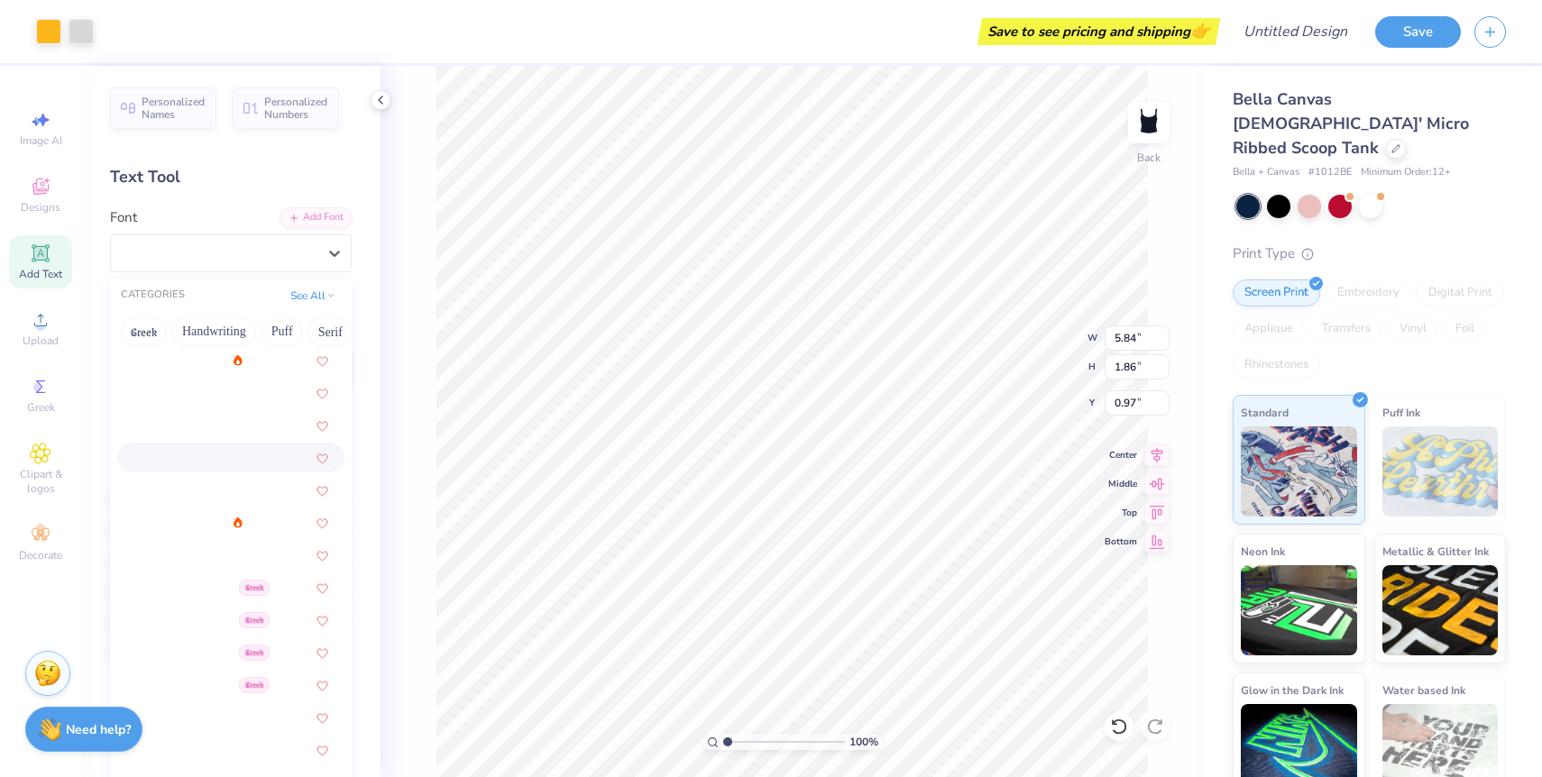
scroll to position [201, 0]
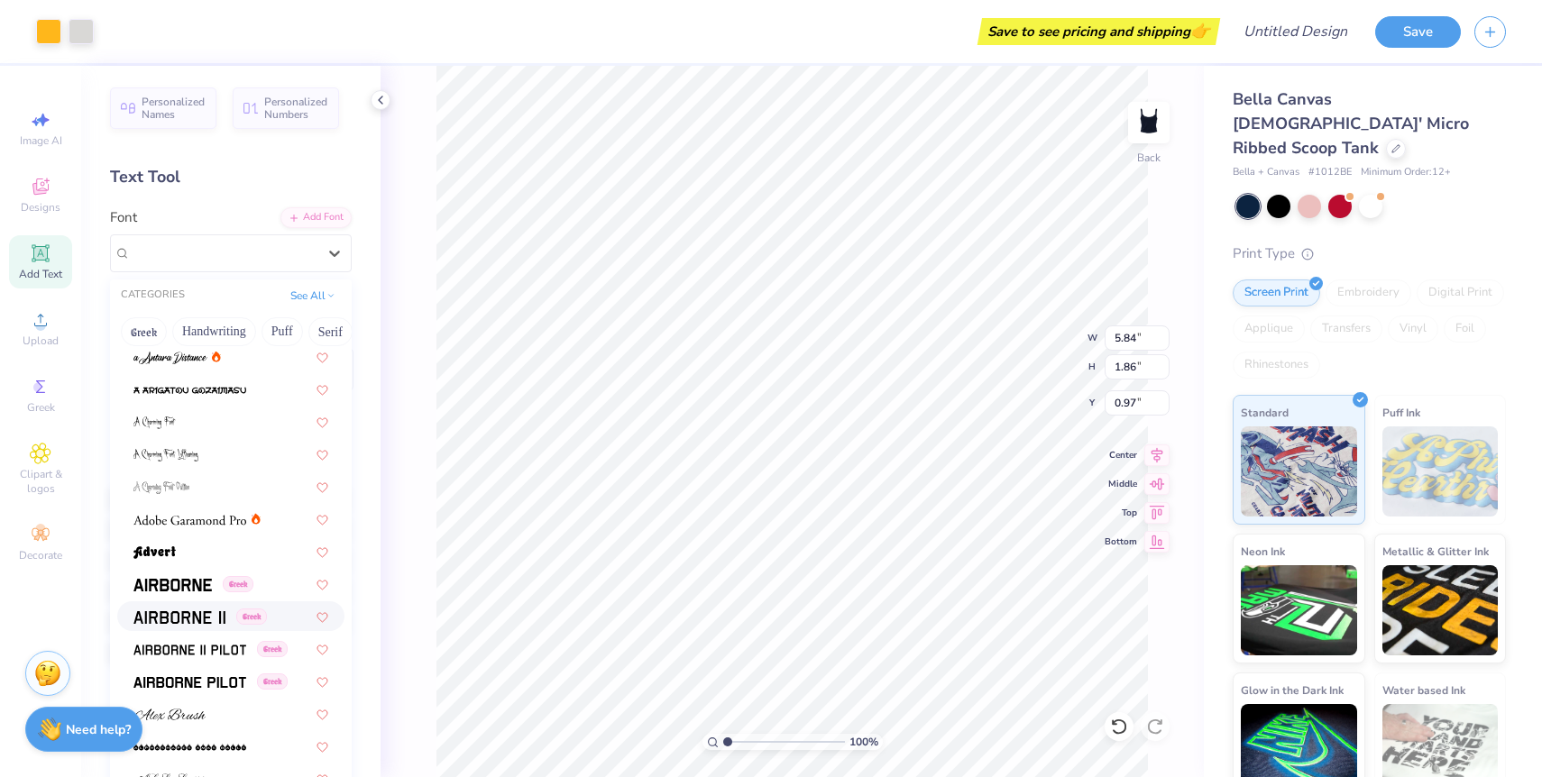
click at [217, 616] on img at bounding box center [179, 617] width 92 height 13
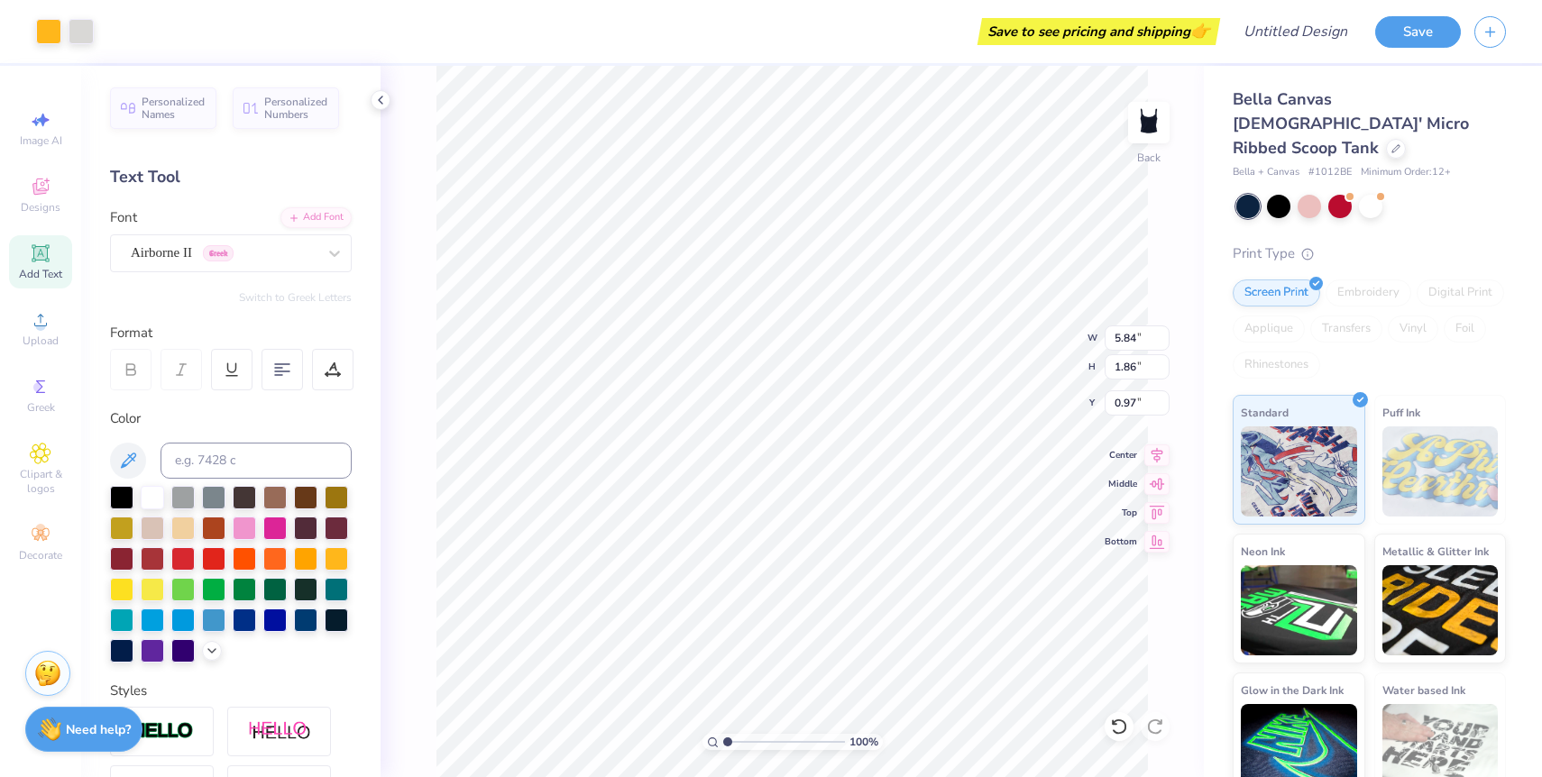
click at [315, 228] on div "Font Airborne II Greek" at bounding box center [231, 239] width 242 height 65
click at [317, 250] on div "Airborne II Greek" at bounding box center [223, 253] width 189 height 28
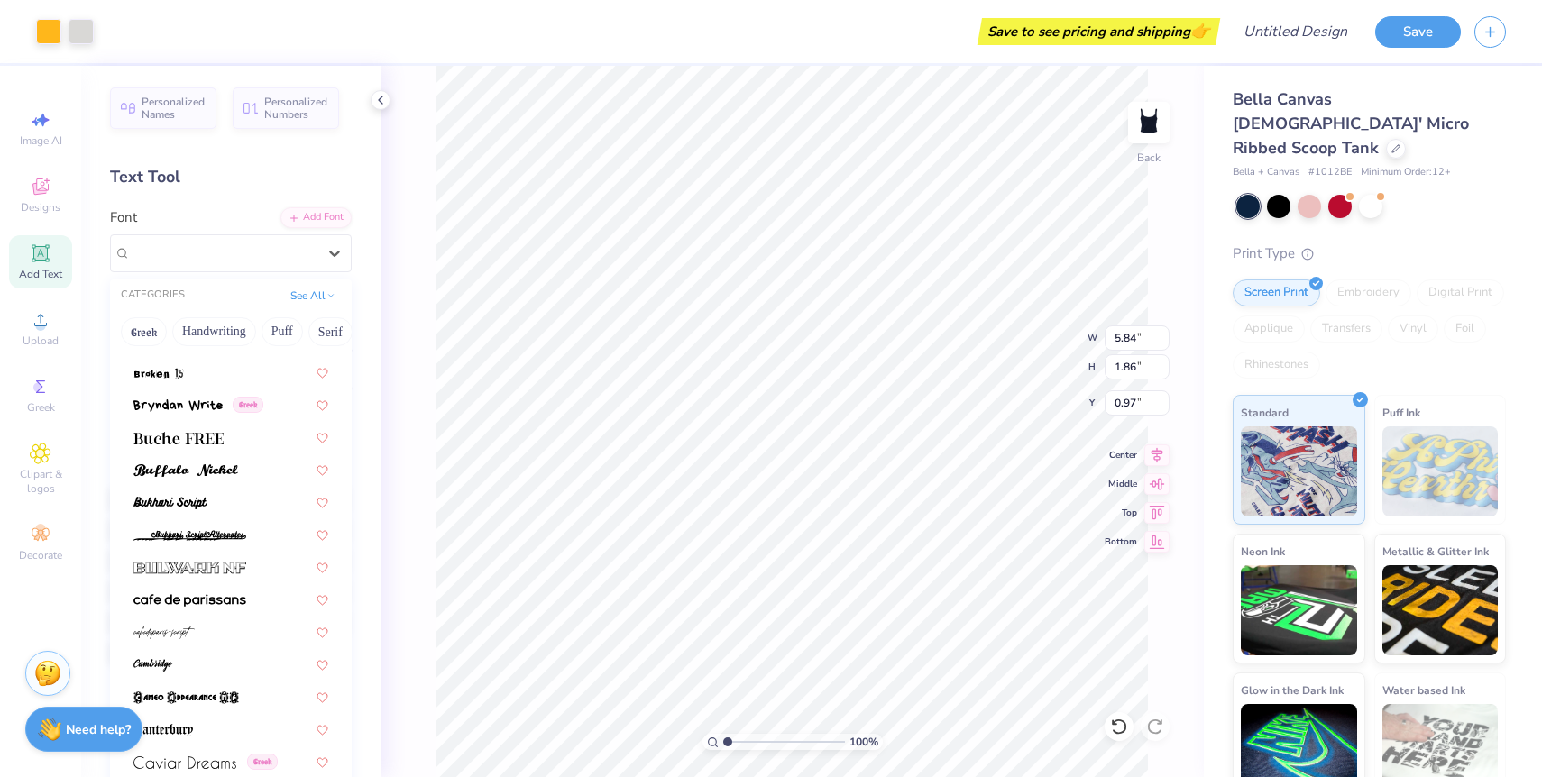
scroll to position [1687, 0]
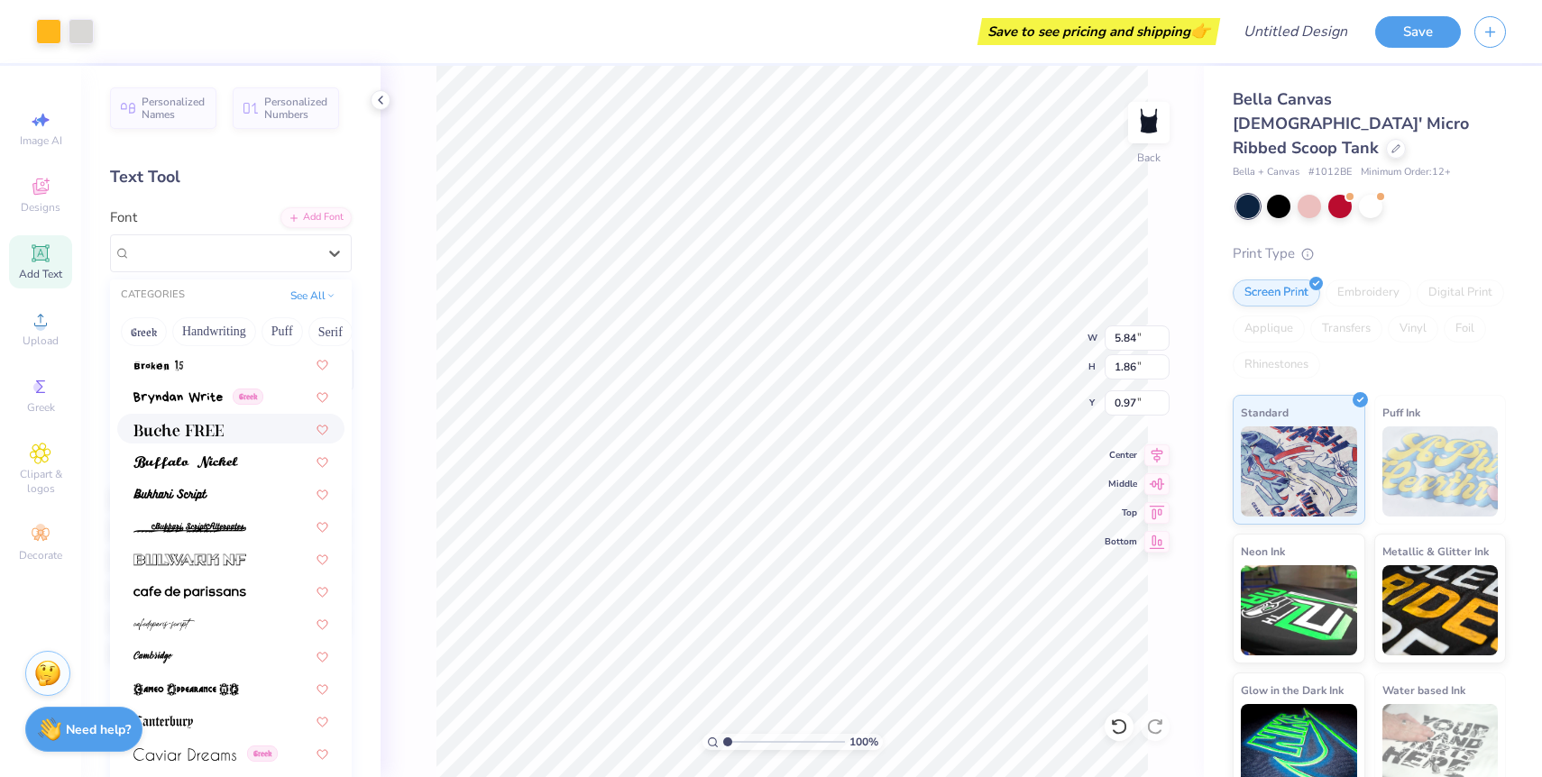
click at [218, 439] on div at bounding box center [230, 429] width 227 height 30
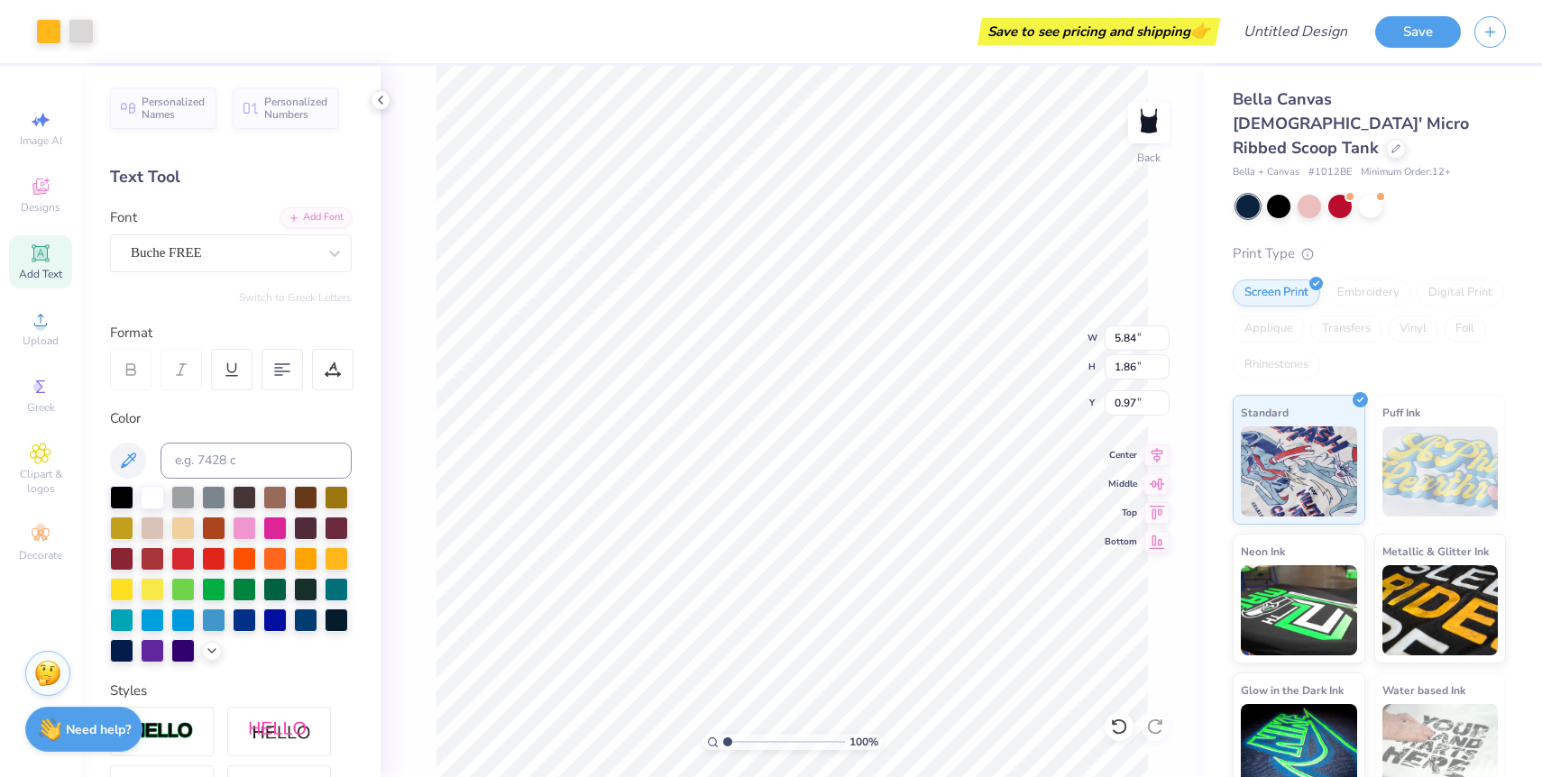
type input "0.90"
